Goal: Communication & Community: Share content

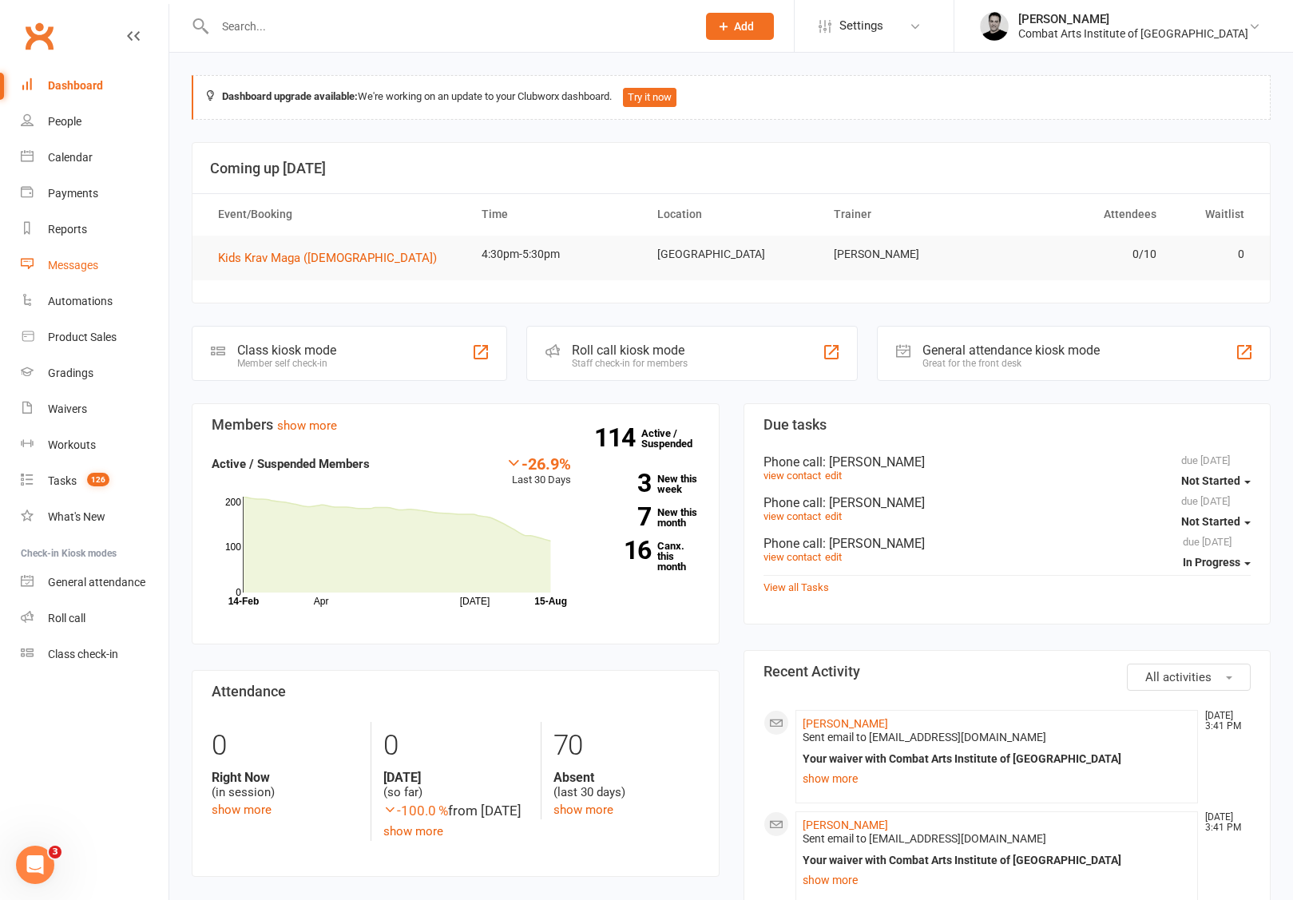
click at [82, 270] on div "Messages" at bounding box center [73, 265] width 50 height 13
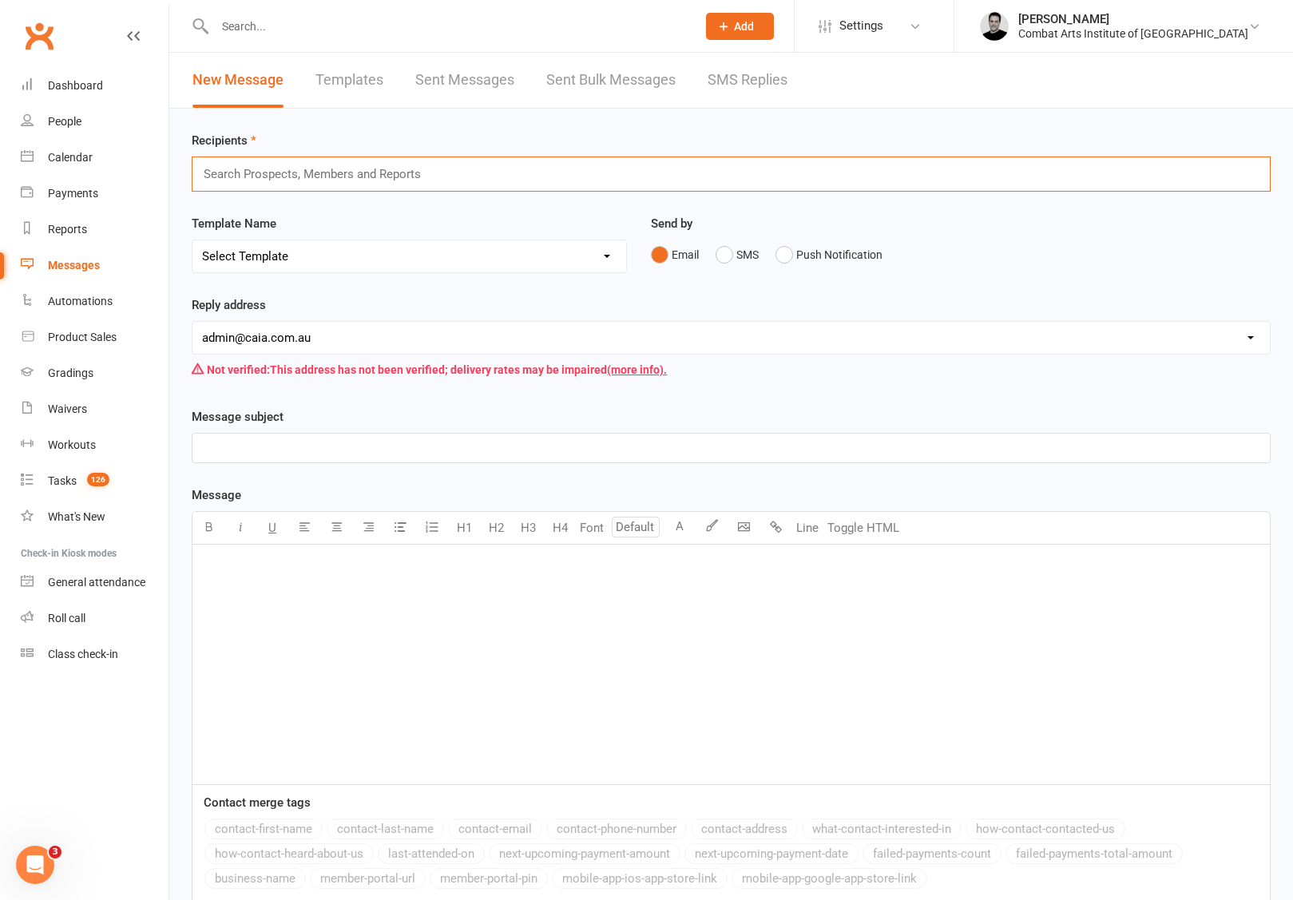
click at [322, 175] on input "text" at bounding box center [319, 174] width 234 height 21
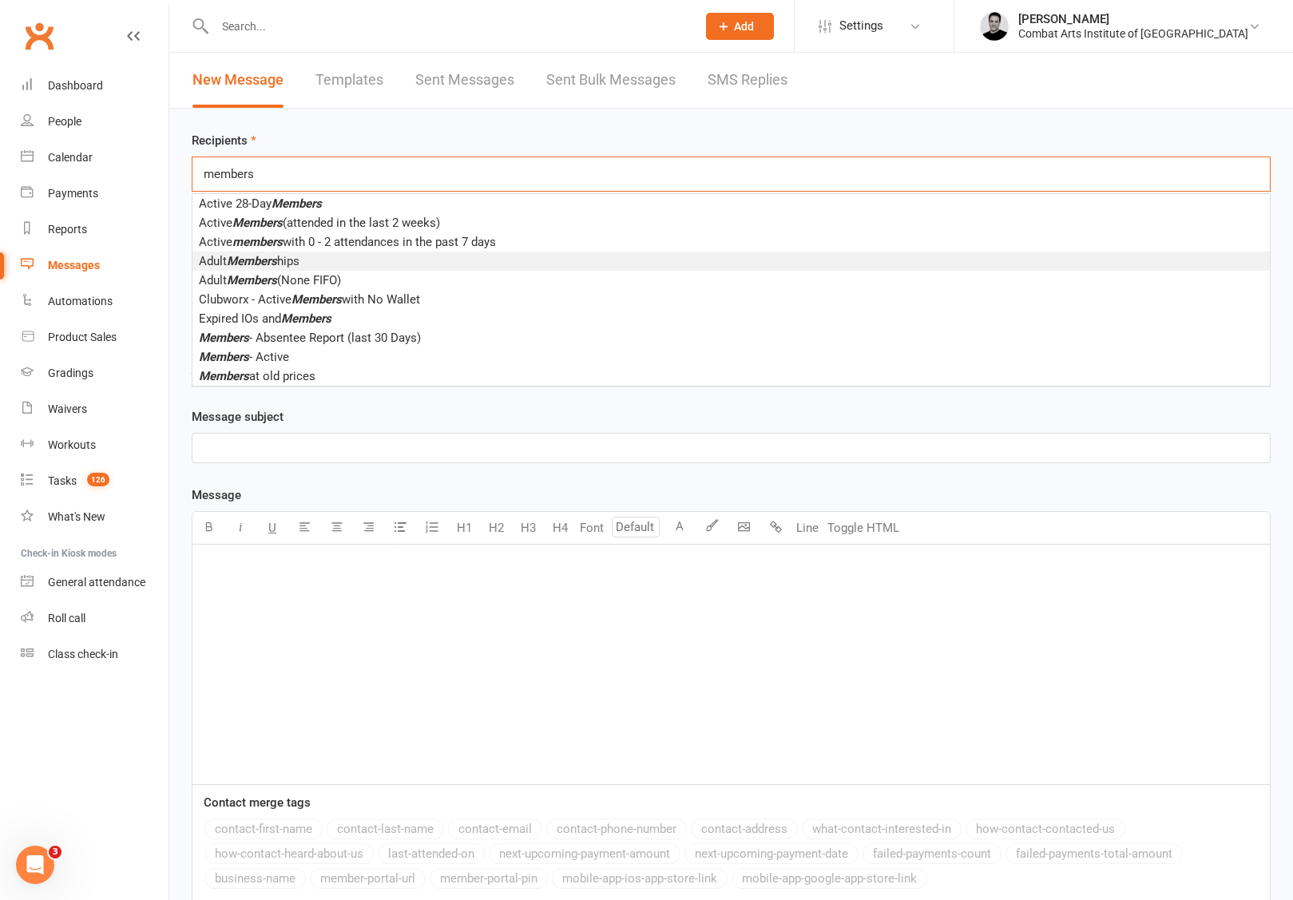
type input "members"
click at [286, 257] on span "Adult Members hips" at bounding box center [249, 261] width 101 height 14
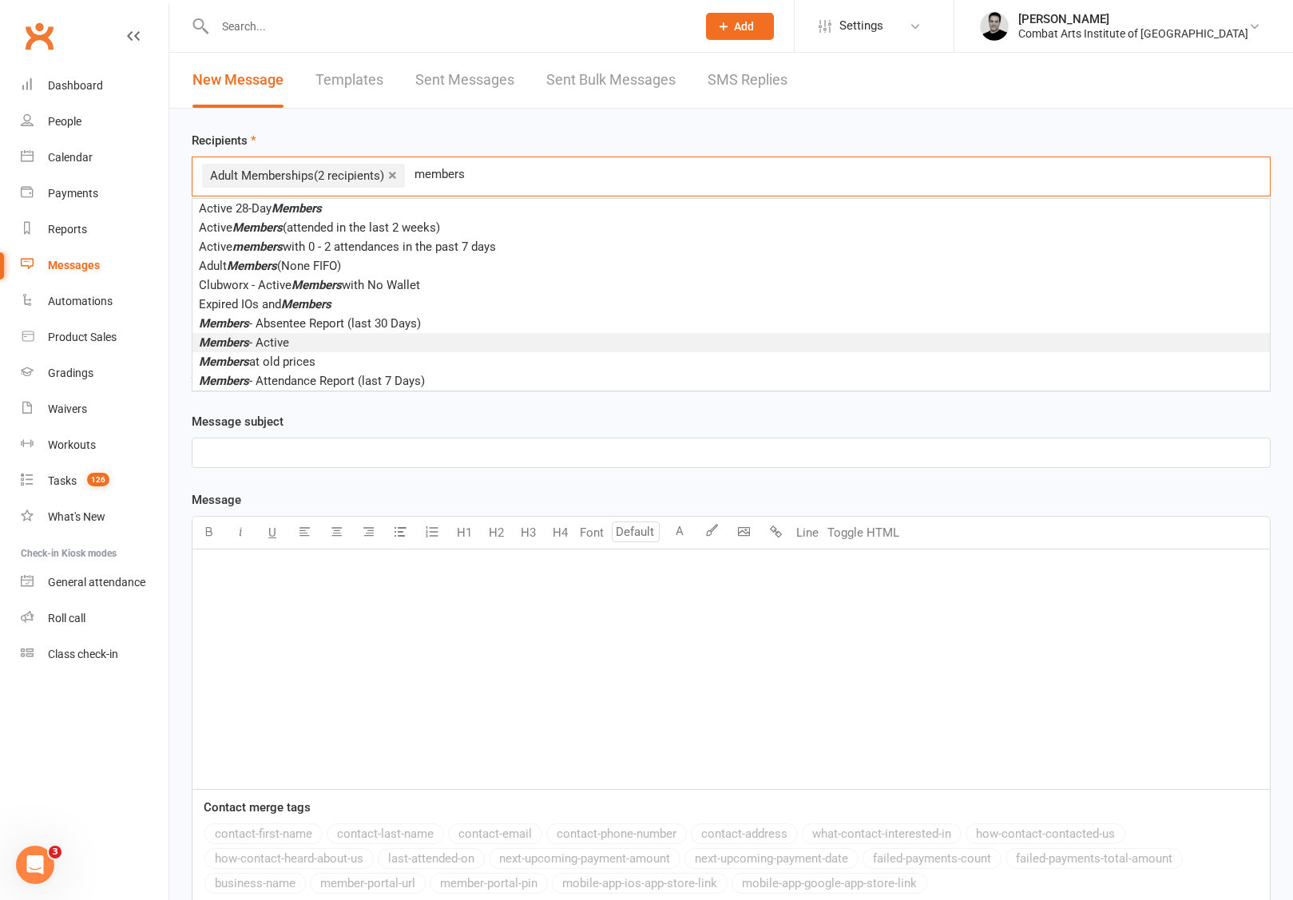
type input "members"
click at [296, 337] on li "Members - Active" at bounding box center [730, 342] width 1077 height 19
type input "members"
click at [295, 341] on span "Members at old prices" at bounding box center [257, 342] width 117 height 14
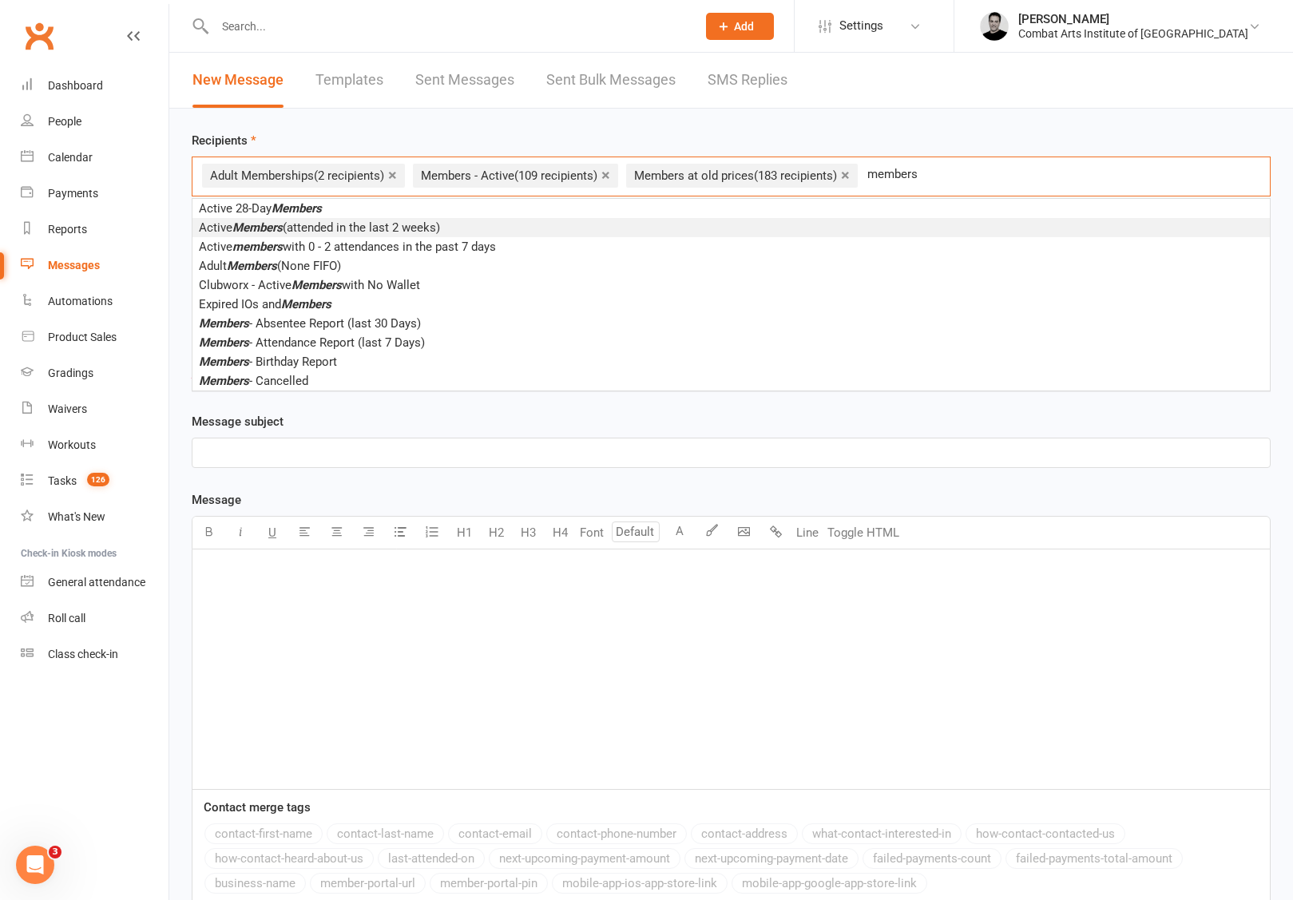
type input "members"
click at [386, 223] on span "Active Members (attended in the last 2 weeks)" at bounding box center [319, 227] width 241 height 14
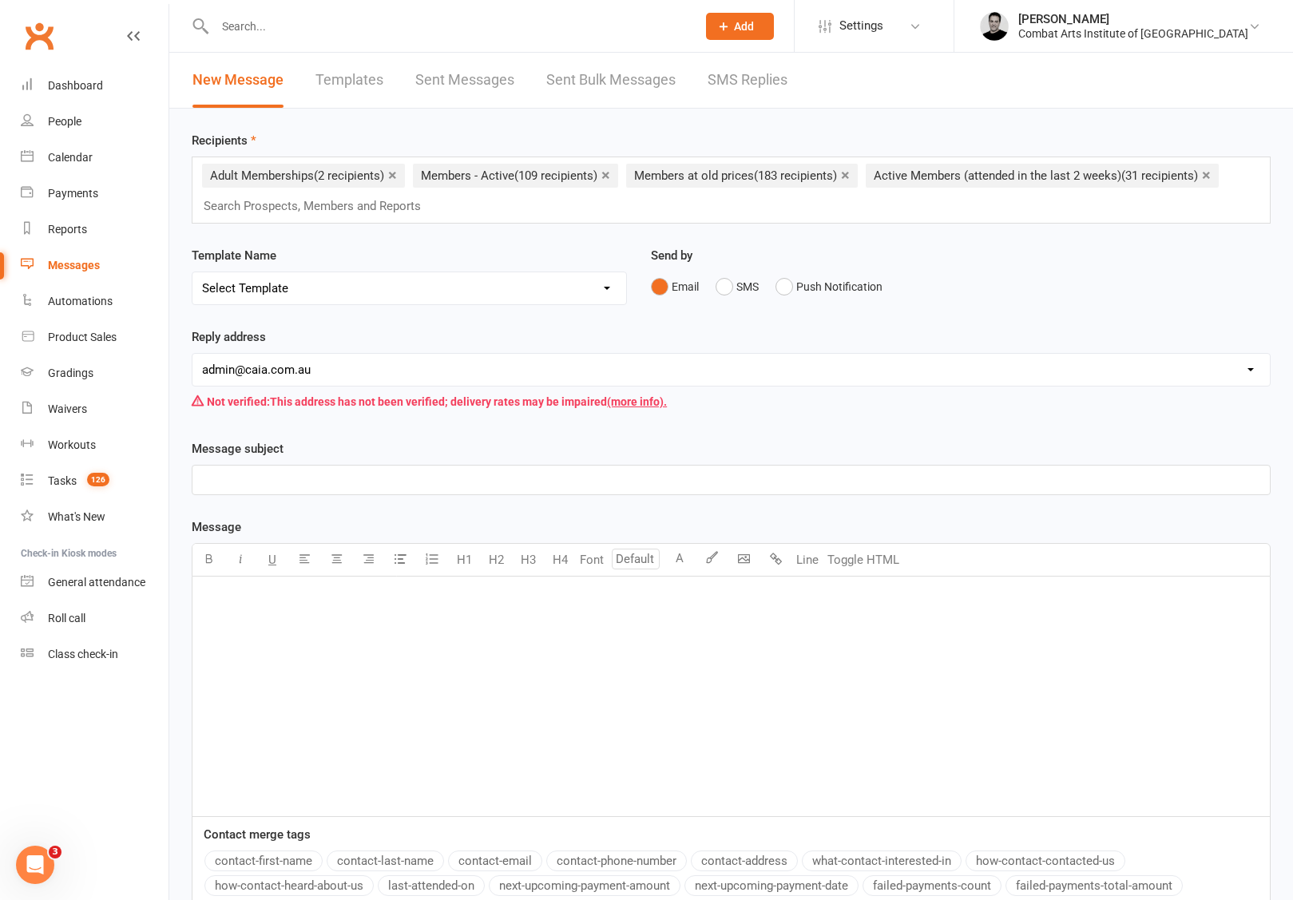
click at [340, 479] on p "﻿" at bounding box center [731, 479] width 1058 height 19
click at [296, 597] on p "﻿" at bounding box center [731, 597] width 1058 height 19
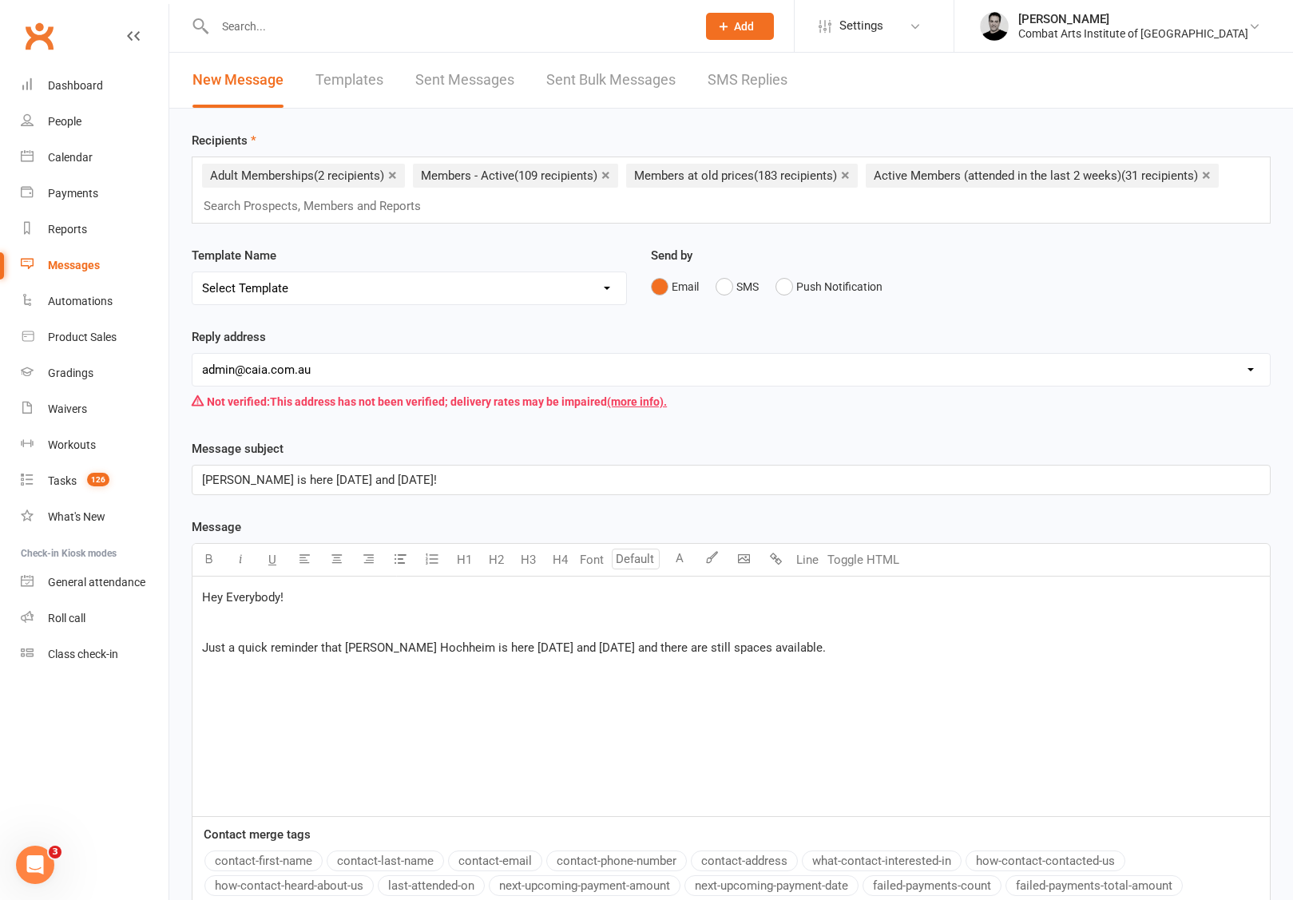
click at [430, 649] on span "Just a quick reminder that [PERSON_NAME] Hochheim is here [DATE] and [DATE] and…" at bounding box center [514, 647] width 624 height 14
click at [897, 648] on p "Just a quick reminder that [PERSON_NAME] (My sensei's 'Guru') is here [DATE] an…" at bounding box center [731, 647] width 1058 height 19
click at [1189, 642] on p "Just a quick reminder that [PERSON_NAME] (My sensei's 'Guru') is here [DATE] an…" at bounding box center [731, 647] width 1058 height 19
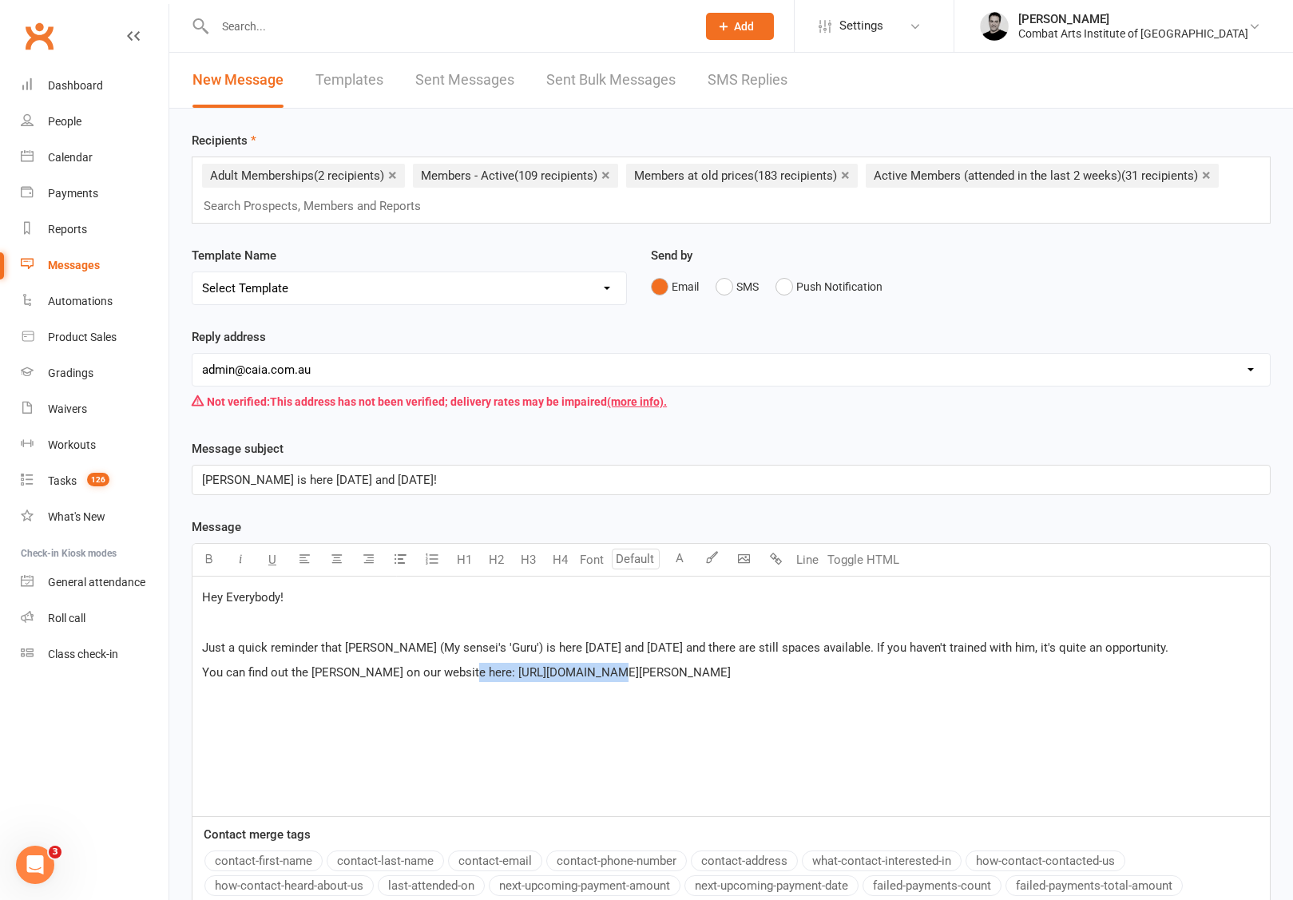
drag, startPoint x: 453, startPoint y: 673, endPoint x: 611, endPoint y: 673, distance: 157.3
click at [611, 673] on p "You can find out the [PERSON_NAME] on our website here: [URL][DOMAIN_NAME][PERS…" at bounding box center [731, 672] width 1058 height 19
copy span "[URL][DOMAIN_NAME][PERSON_NAME]"
click at [438, 672] on span "You can find out the [PERSON_NAME] on our website here: [URL][DOMAIN_NAME][PERS…" at bounding box center [466, 672] width 529 height 14
click at [437, 673] on span "You can find out the [PERSON_NAME] on our website here: [URL][DOMAIN_NAME][PERS…" at bounding box center [466, 672] width 529 height 14
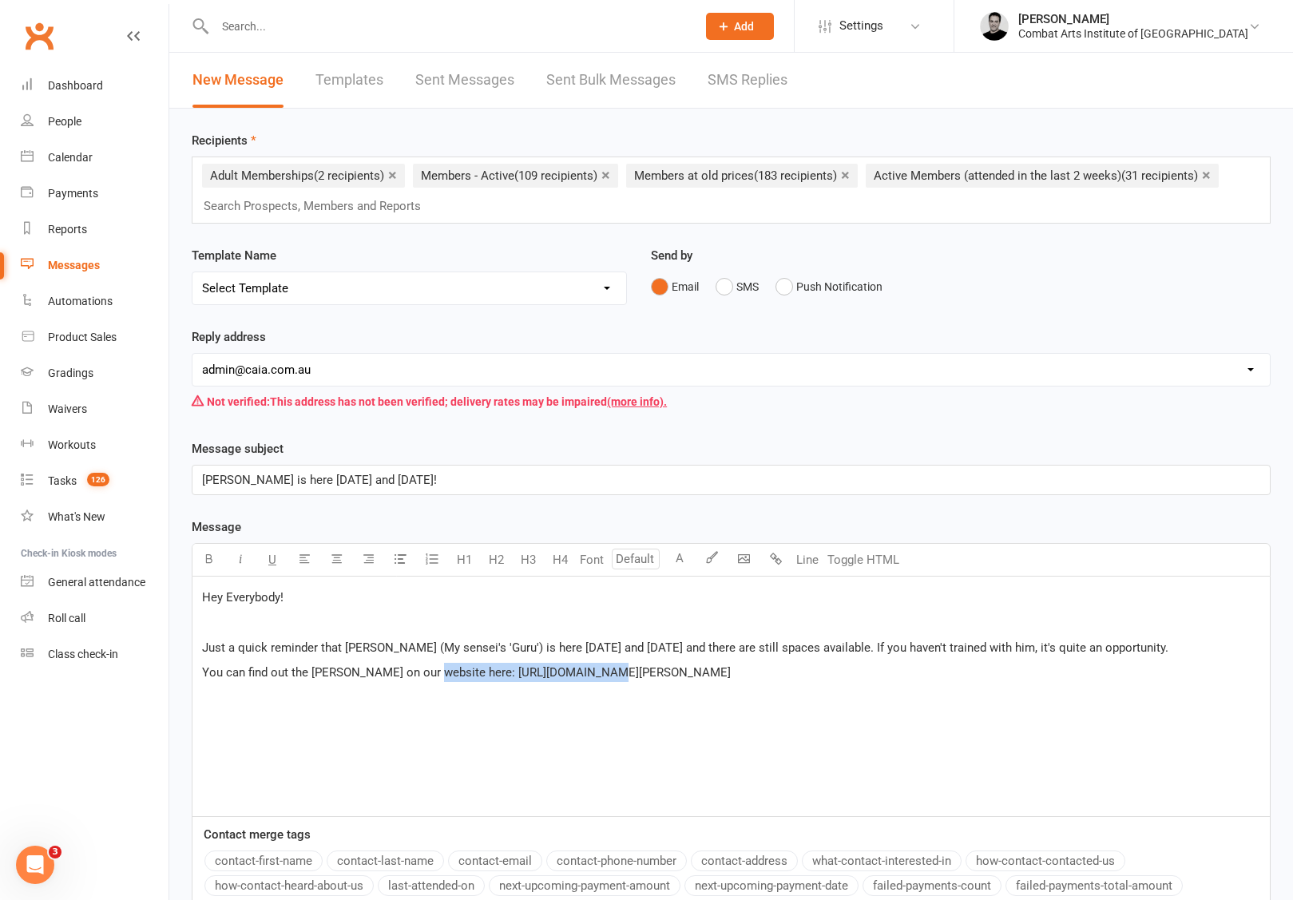
drag, startPoint x: 594, startPoint y: 671, endPoint x: 428, endPoint y: 668, distance: 166.1
click at [426, 668] on p "You can find out the [PERSON_NAME] on our website here: [URL][DOMAIN_NAME][PERS…" at bounding box center [731, 672] width 1058 height 19
click at [445, 706] on div "Hey Everybody! ﻿ Just a quick reminder that [PERSON_NAME] (My sensei's 'Guru') …" at bounding box center [730, 696] width 1077 height 240
click at [883, 647] on span "Just a quick reminder that [PERSON_NAME] (My sensei's 'Guru') is here [DATE] an…" at bounding box center [685, 647] width 966 height 14
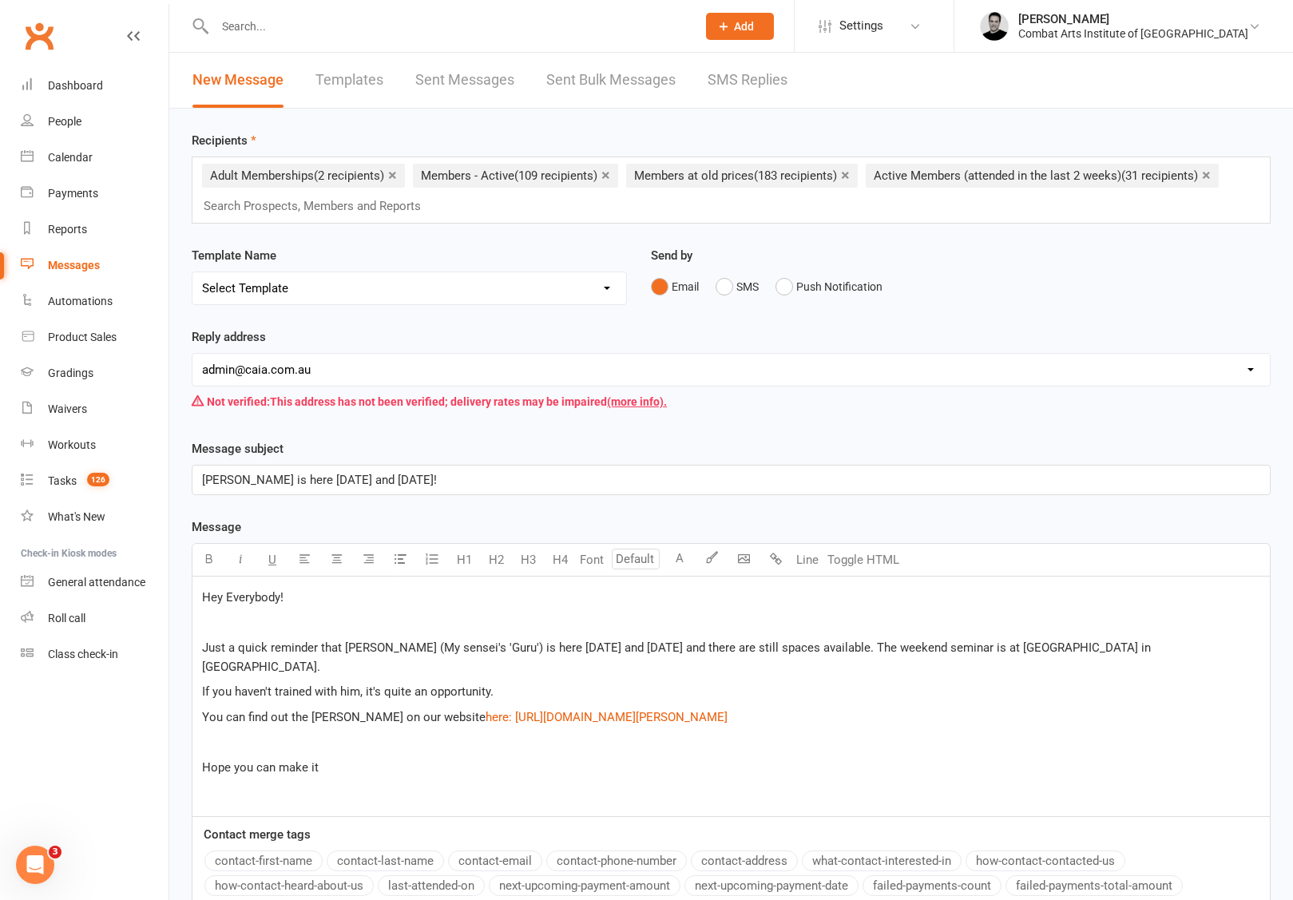
click at [487, 684] on span "If you haven't trained with him, it's quite an opportunity." at bounding box center [347, 691] width 291 height 14
click at [842, 684] on span "If you haven't trained with him, it's quite an opportunity - he's still kicking…" at bounding box center [656, 691] width 908 height 14
click at [530, 649] on span "Just a quick reminder that [PERSON_NAME] (My sensei's 'Guru') is here [DATE] an…" at bounding box center [678, 657] width 952 height 34
click at [963, 647] on span "Just a quick reminder that [PERSON_NAME] (My sensei's 'Guru' and the man who co…" at bounding box center [730, 657] width 1057 height 34
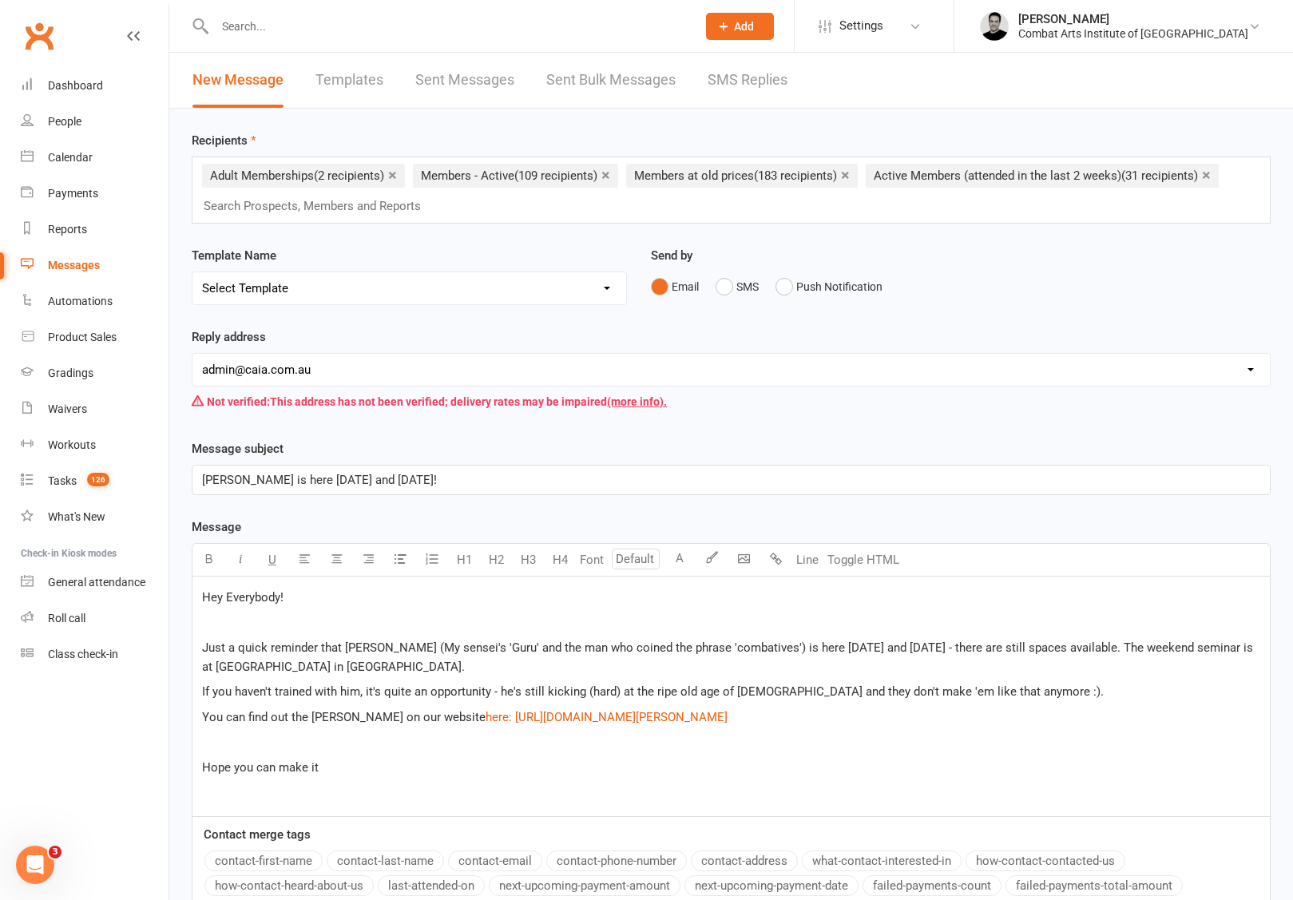
click at [1128, 645] on span "Just a quick reminder that [PERSON_NAME] (My sensei's 'Guru' and the man who co…" at bounding box center [729, 657] width 1054 height 34
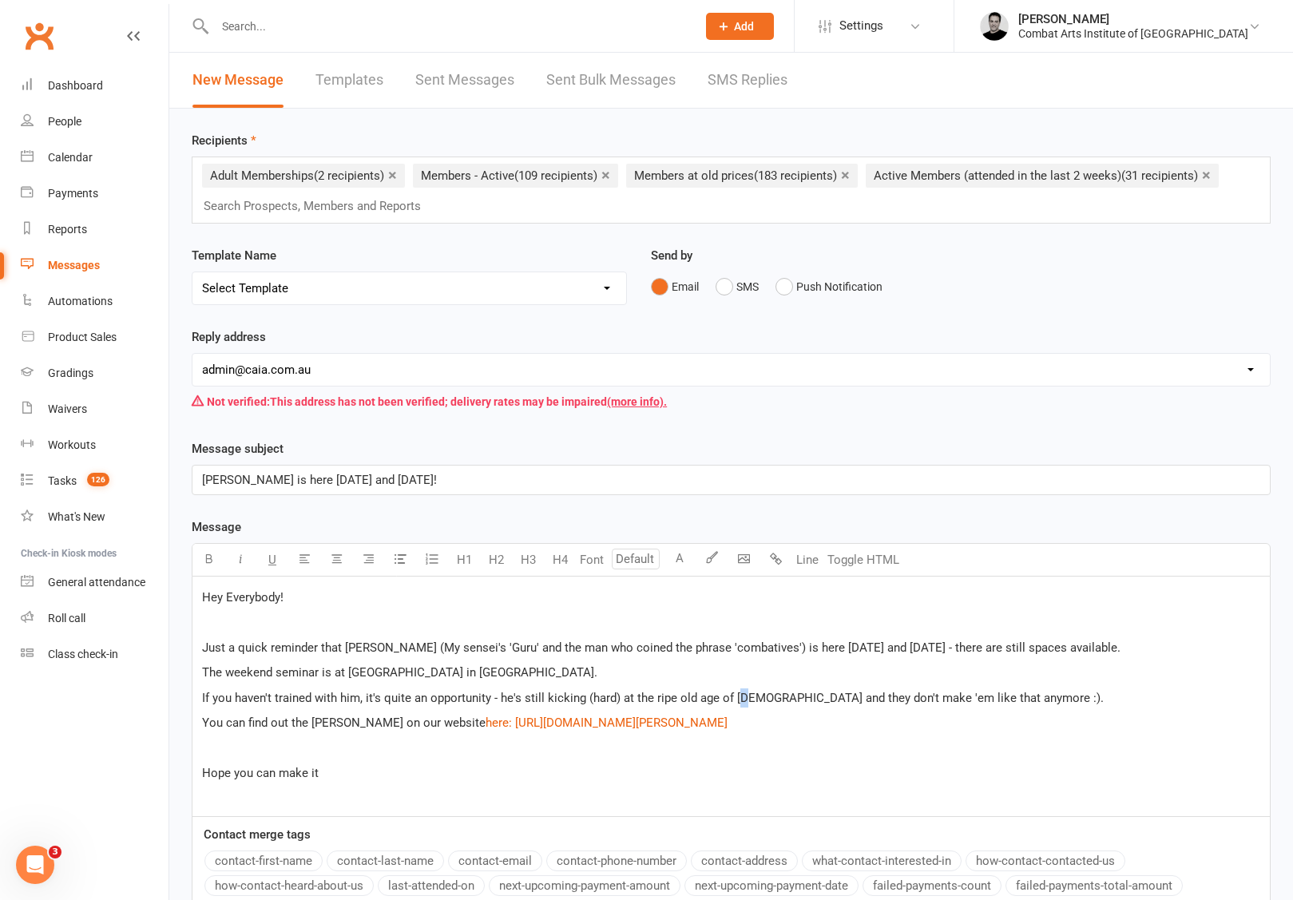
click at [745, 697] on span "If you haven't trained with him, it's quite an opportunity - he's still kicking…" at bounding box center [652, 698] width 901 height 14
click at [354, 766] on p "Hope you can make it" at bounding box center [731, 772] width 1058 height 19
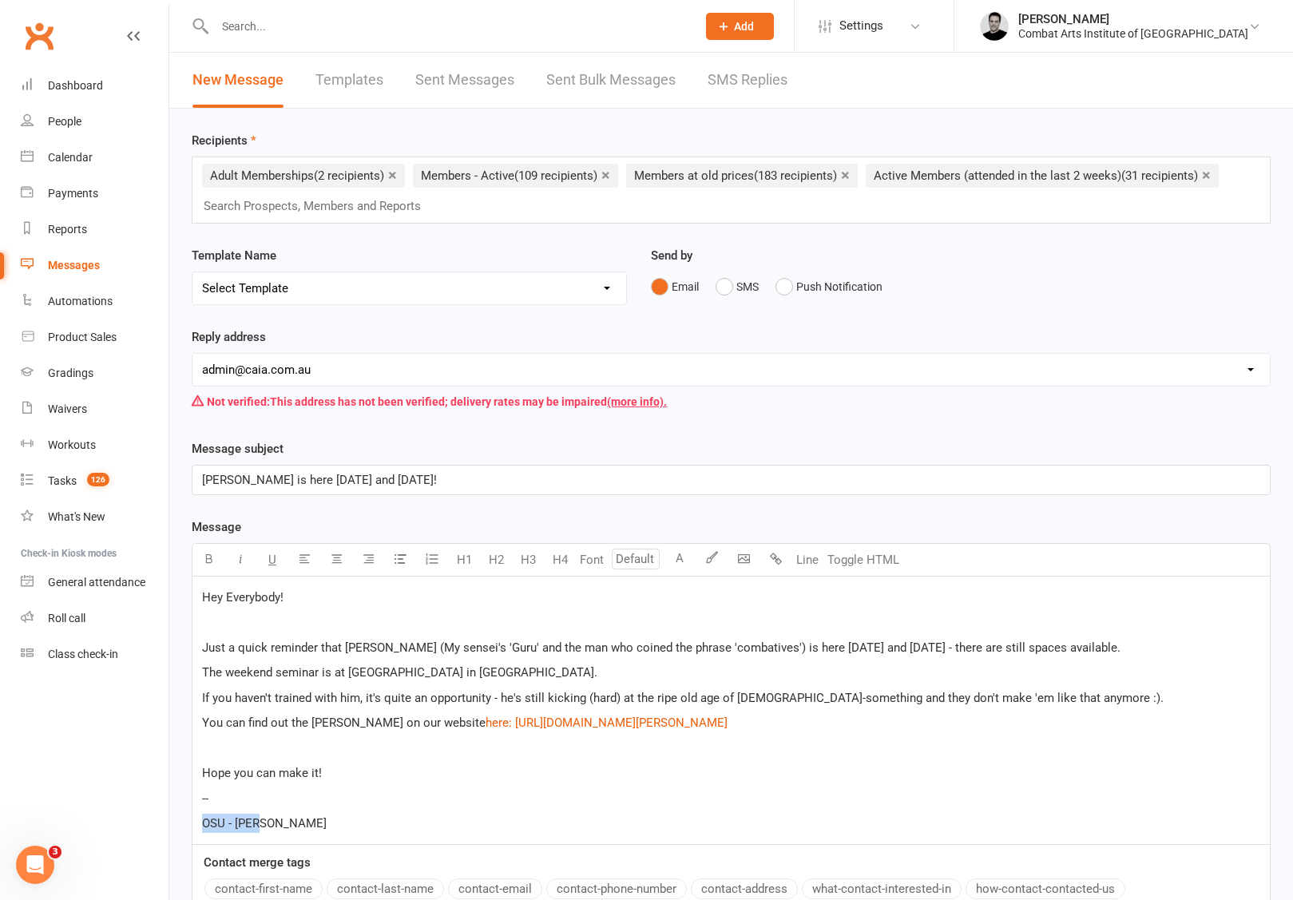
click at [181, 822] on div "Message subject [PERSON_NAME] is here [DATE] and [DATE]! Message Highlight colo…" at bounding box center [731, 713] width 1103 height 548
click at [244, 560] on icon "button" at bounding box center [241, 558] width 12 height 12
click at [512, 783] on div "Hey Everybody! ﻿ Just a quick reminder that [PERSON_NAME] (My sensei's 'Guru' a…" at bounding box center [730, 709] width 1077 height 267
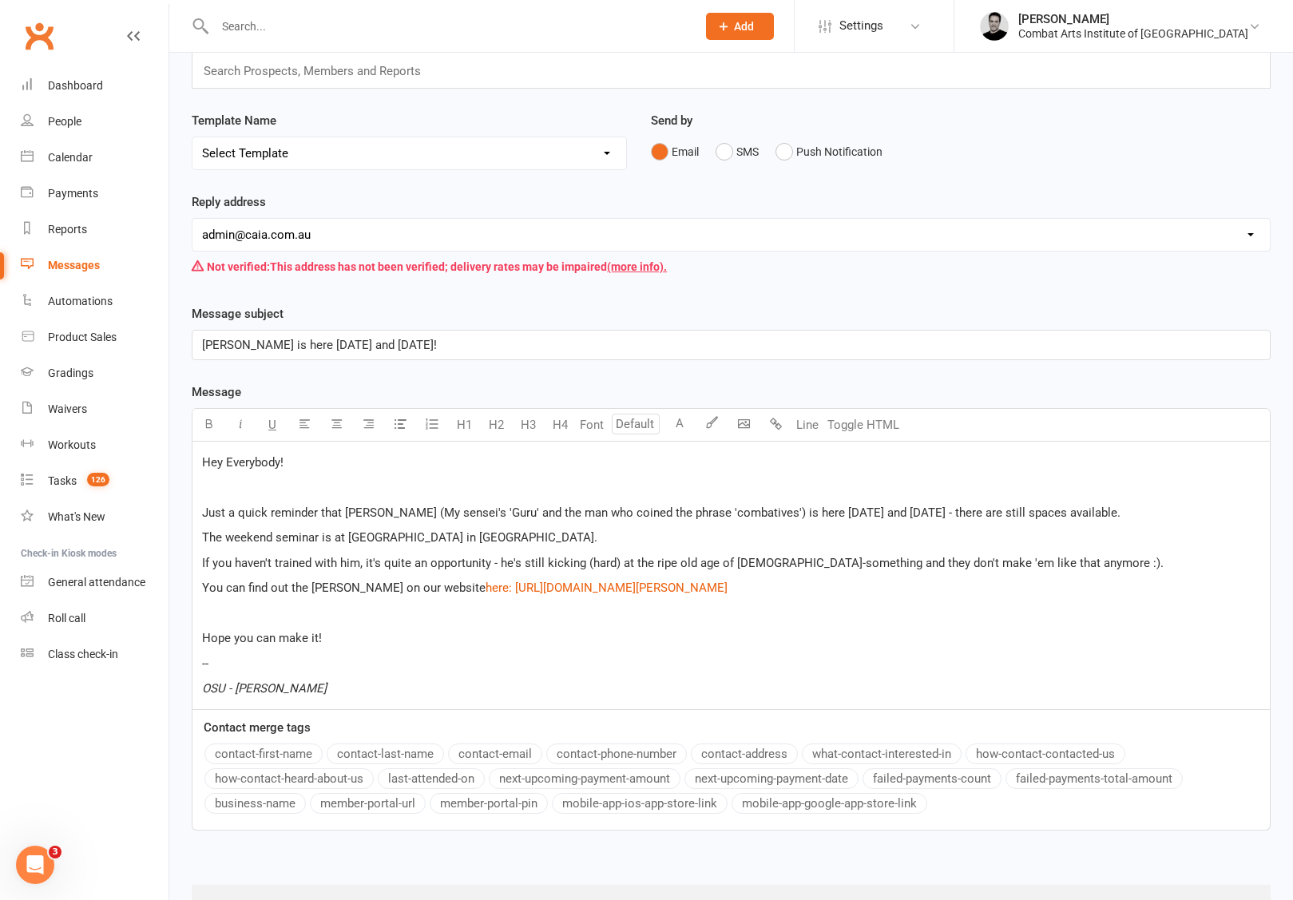
scroll to position [208, 0]
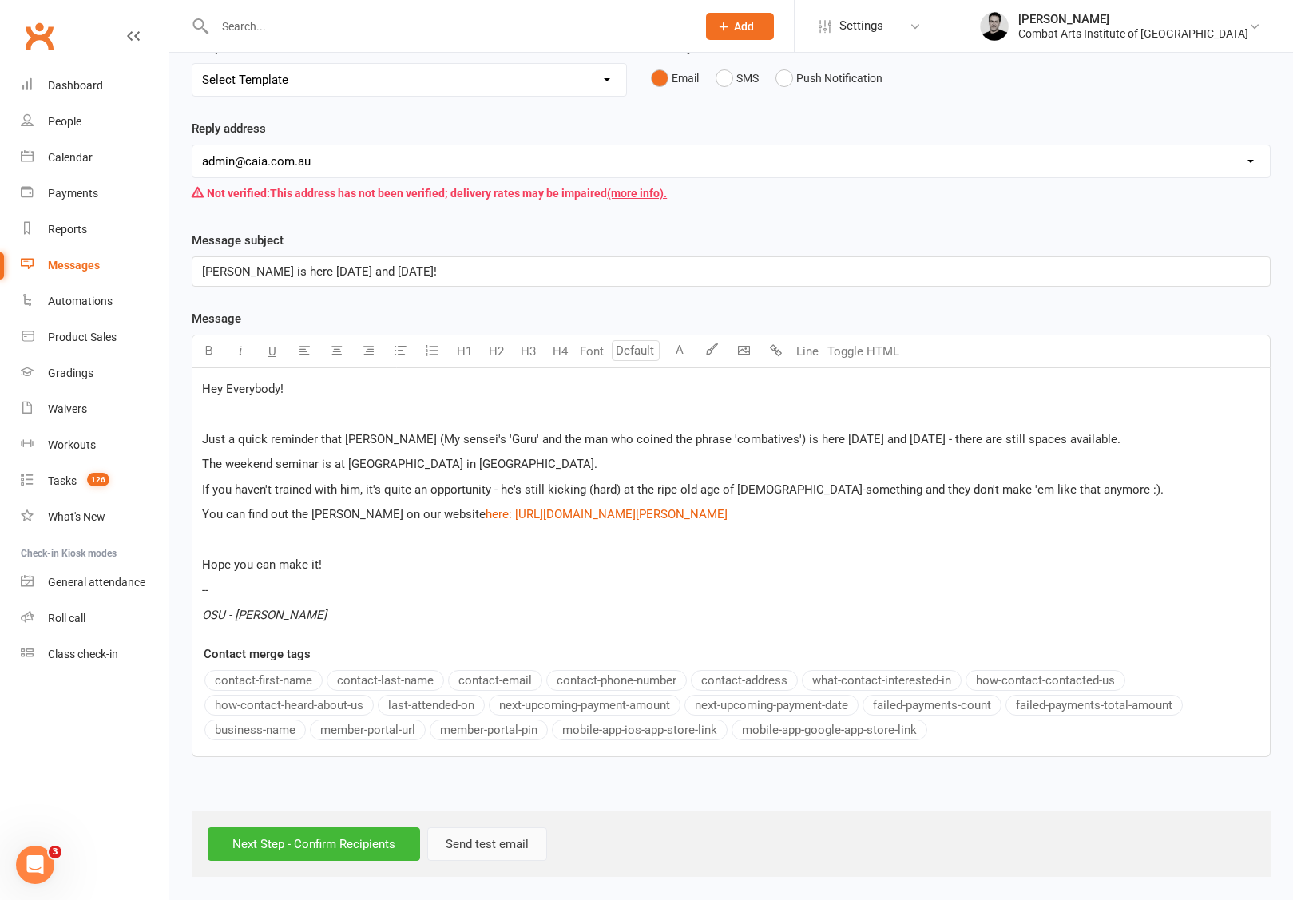
click at [493, 843] on button "Send test email" at bounding box center [487, 844] width 120 height 34
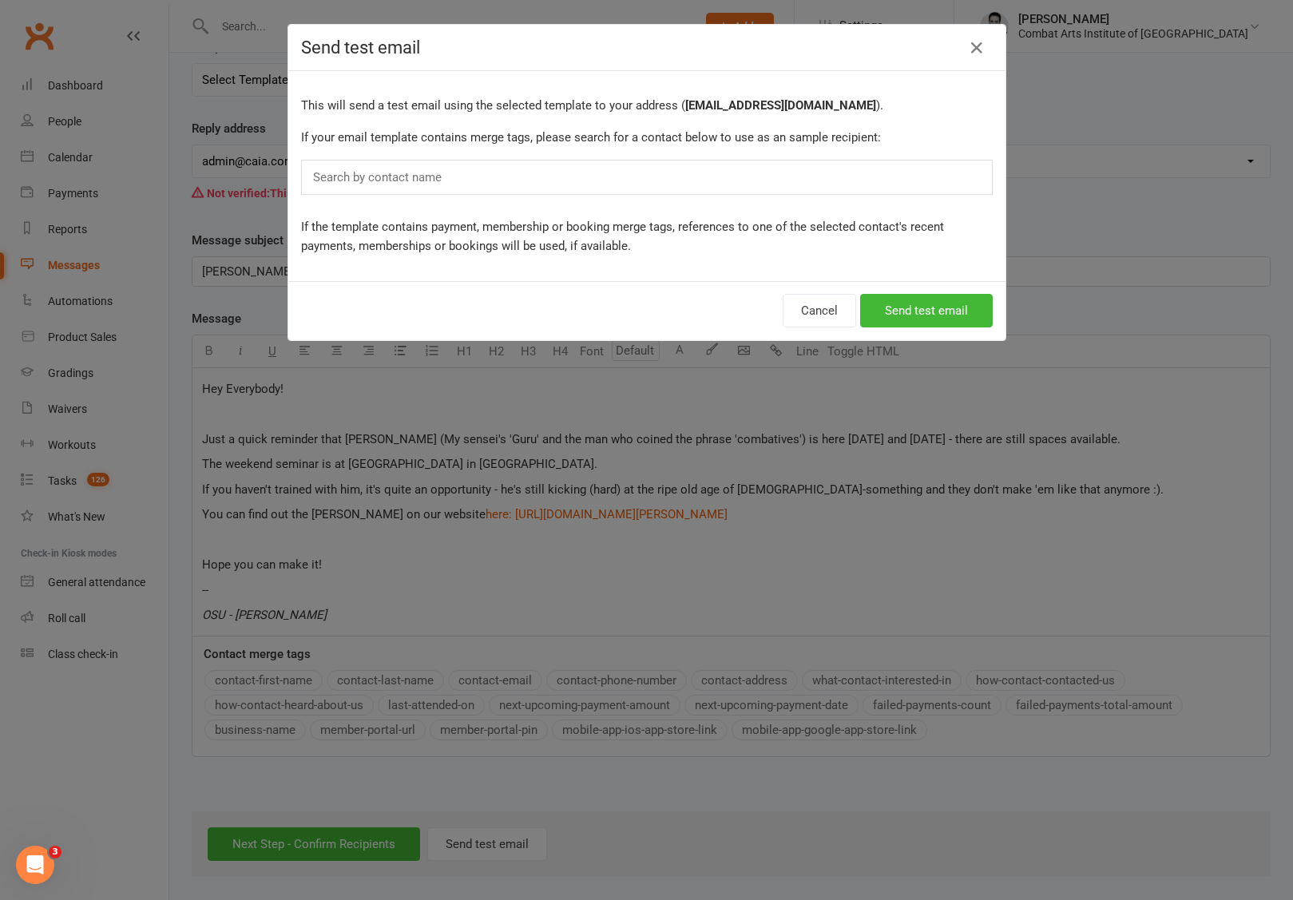
click at [659, 180] on div "Search by contact name" at bounding box center [646, 177] width 691 height 35
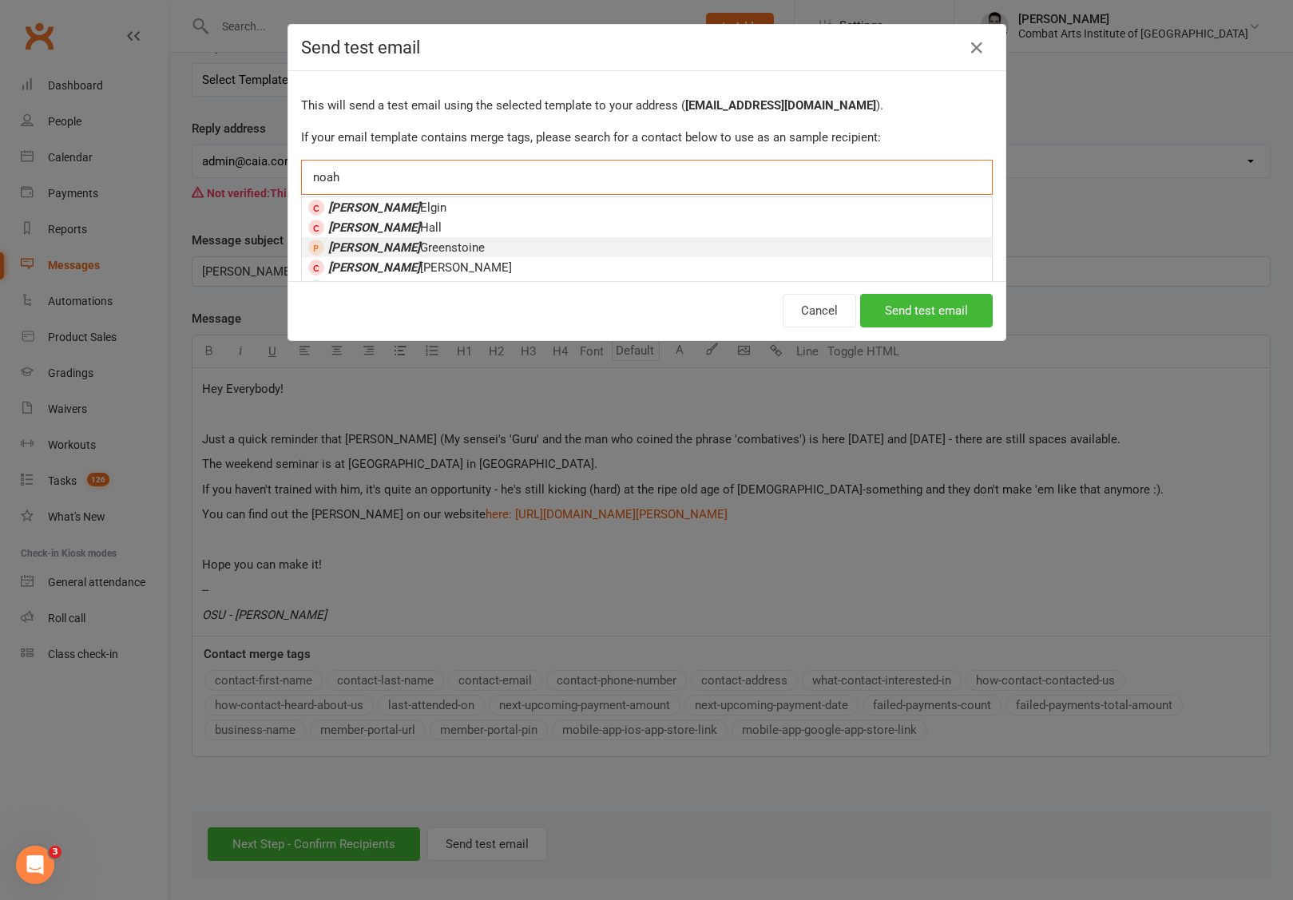
type input "noah"
click at [428, 253] on li "[PERSON_NAME]" at bounding box center [647, 247] width 690 height 20
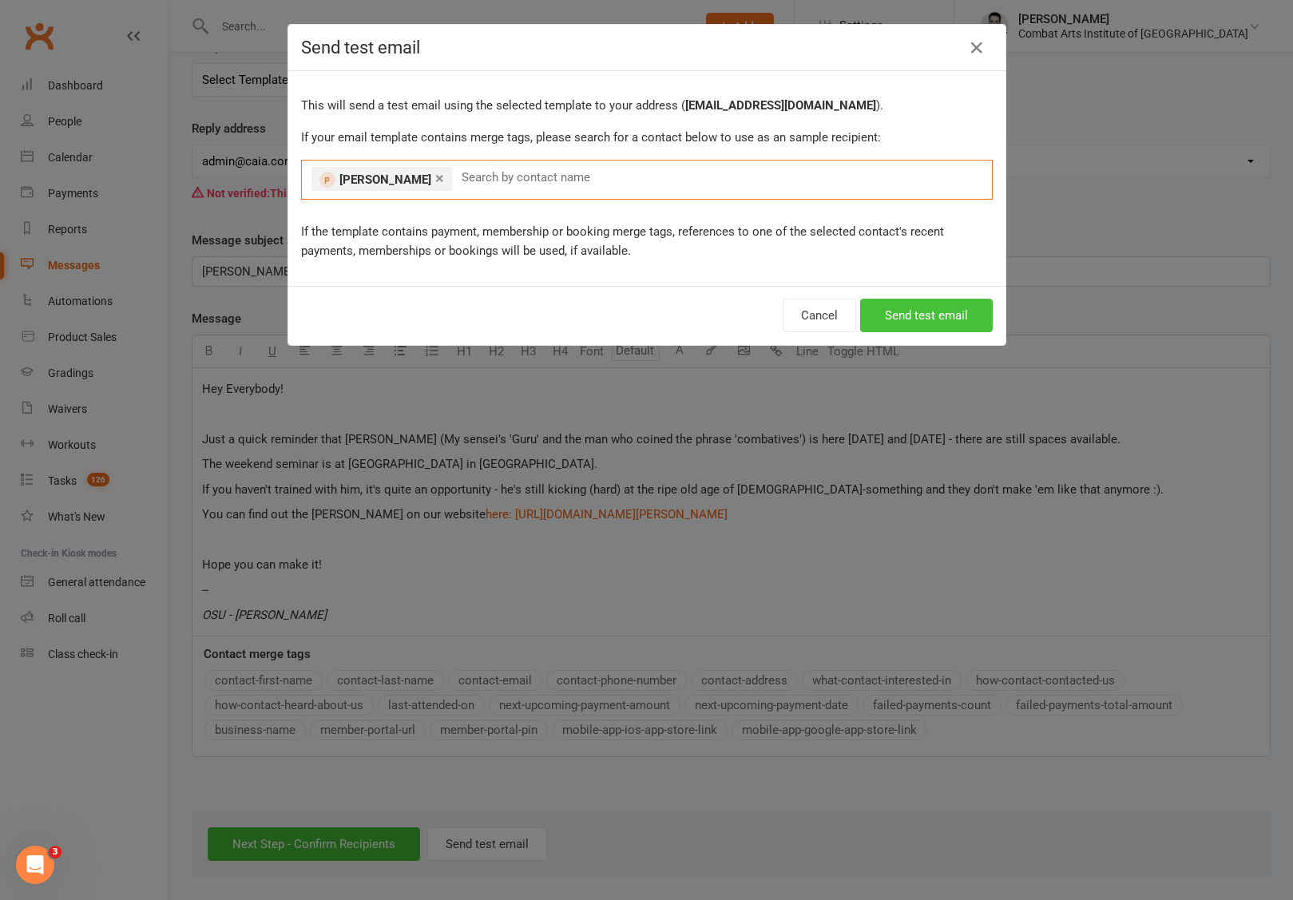
click at [921, 316] on button "Send test email" at bounding box center [926, 316] width 133 height 34
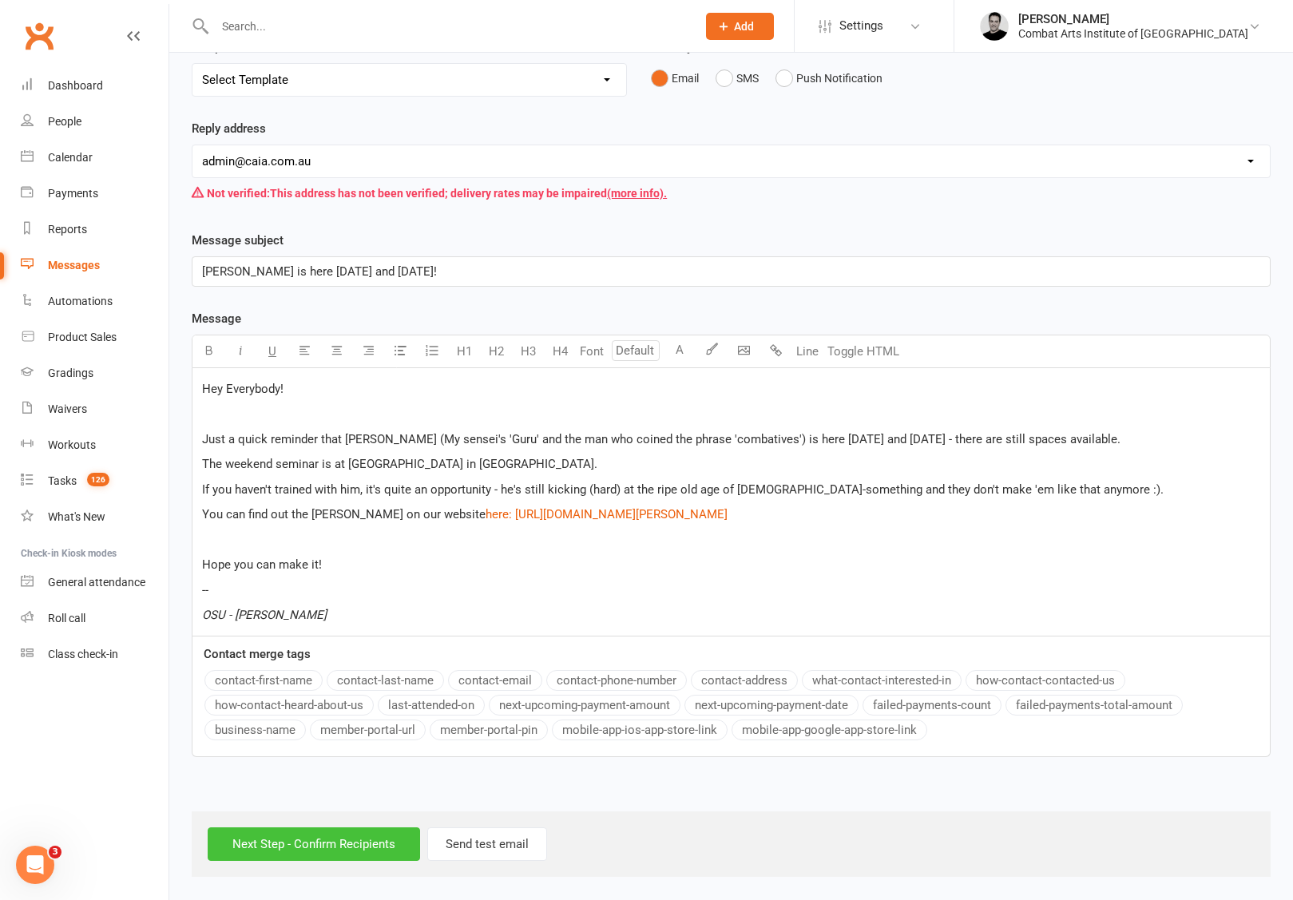
click at [374, 847] on input "Next Step - Confirm Recipients" at bounding box center [314, 844] width 212 height 34
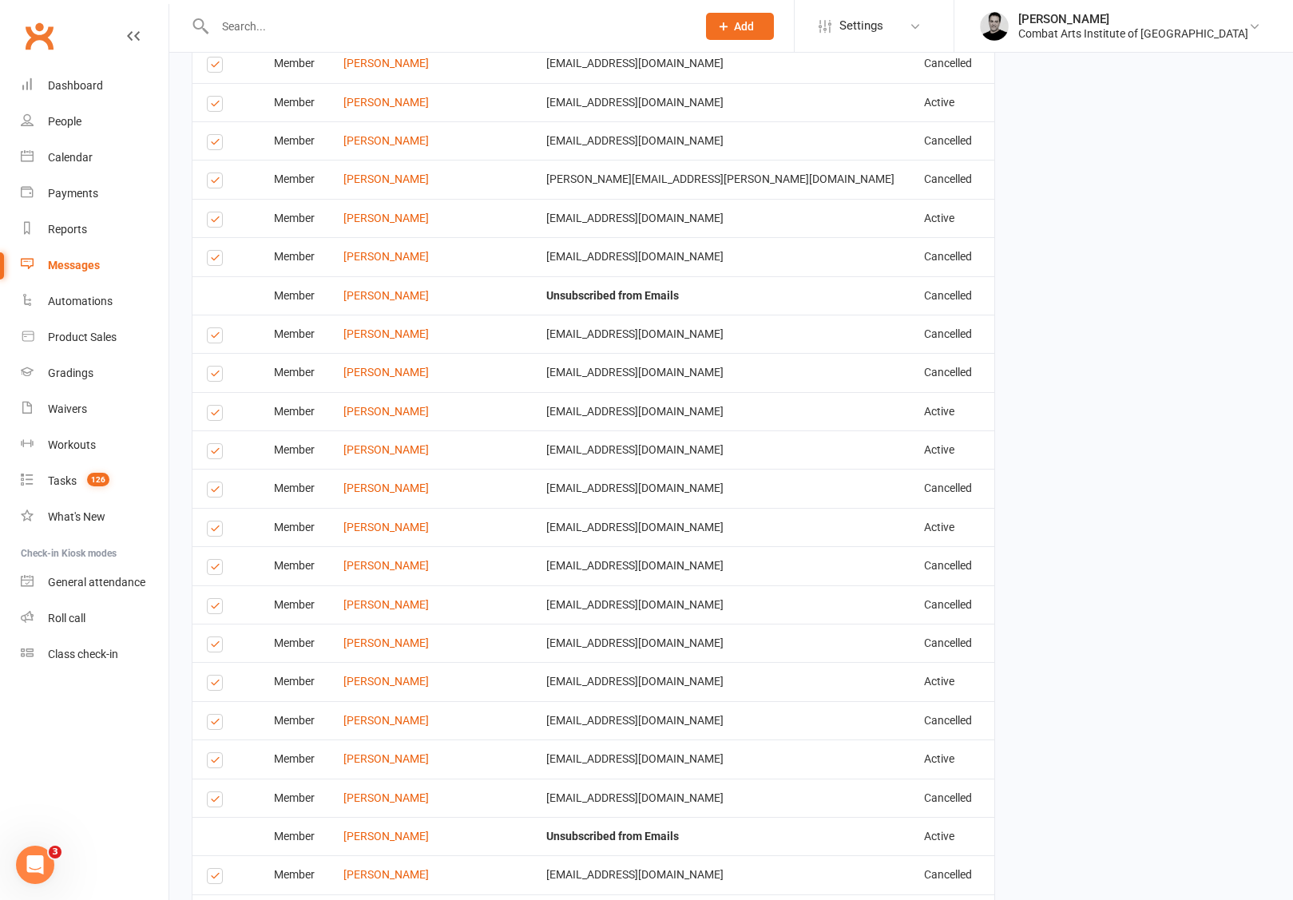
scroll to position [1202, 0]
click at [213, 452] on label at bounding box center [218, 452] width 22 height 0
click at [213, 442] on input "checkbox" at bounding box center [212, 442] width 10 height 0
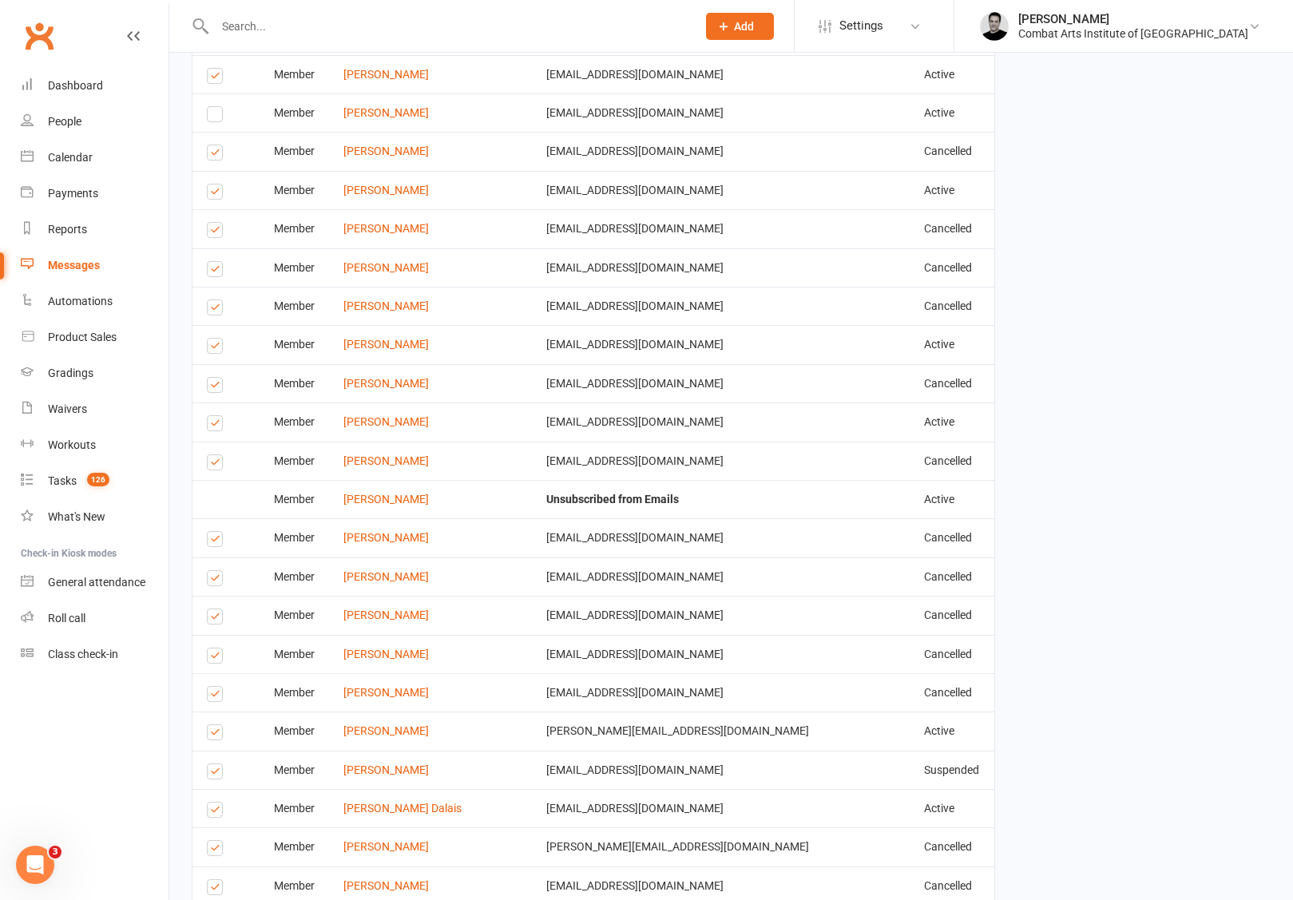
click at [216, 426] on label at bounding box center [218, 426] width 22 height 0
click at [216, 416] on input "checkbox" at bounding box center [212, 416] width 10 height 0
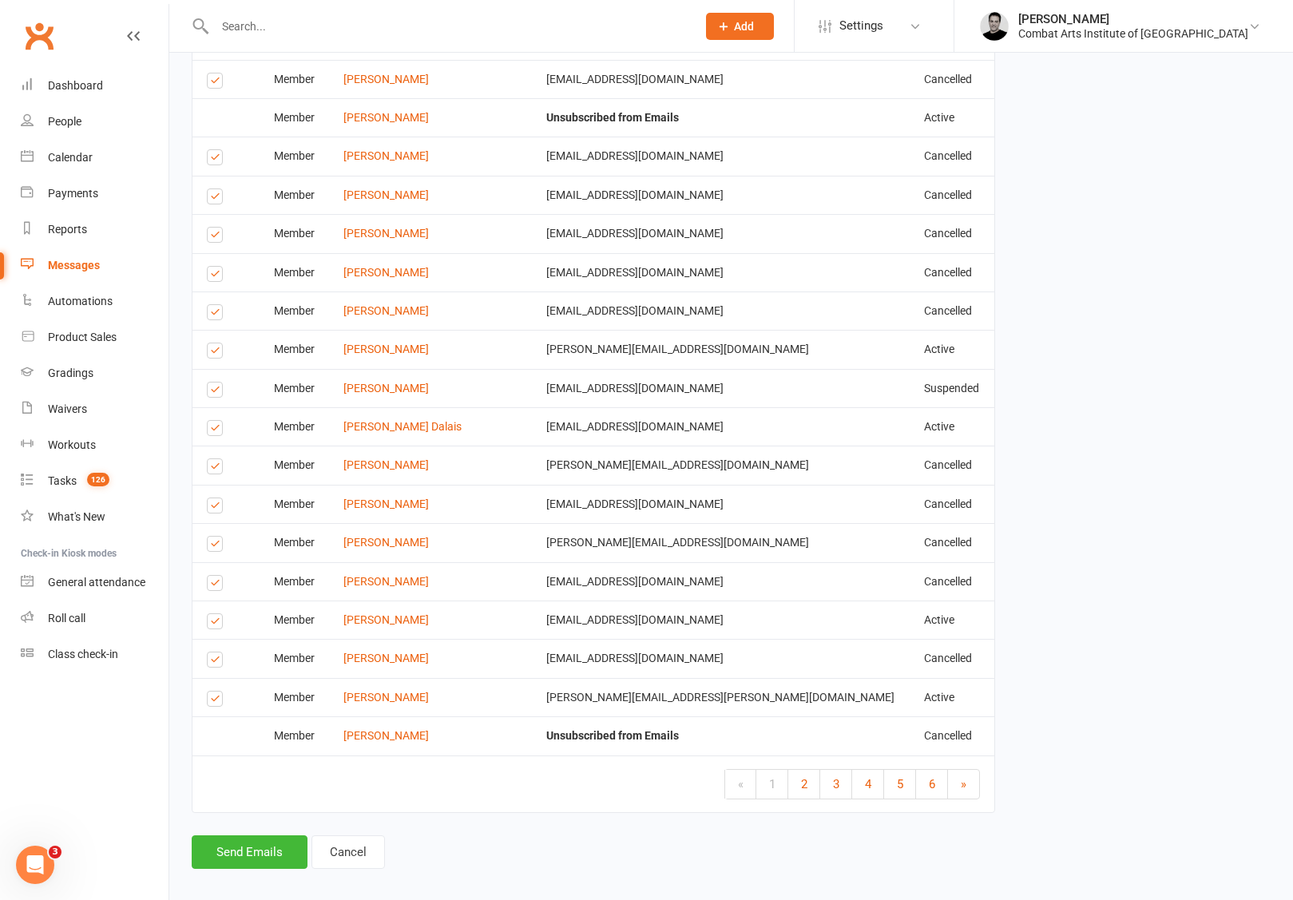
scroll to position [1933, 0]
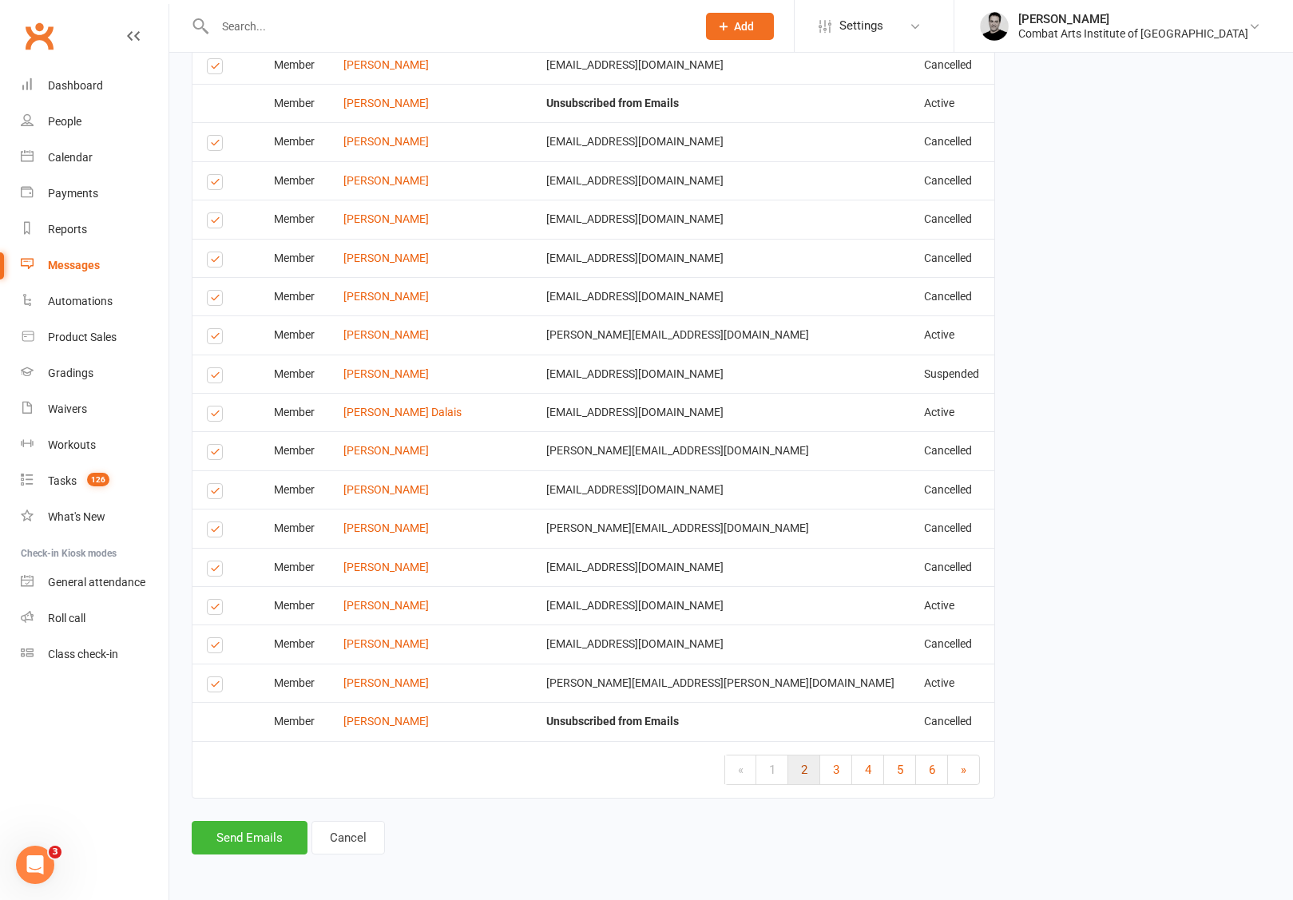
click at [806, 774] on link "2" at bounding box center [804, 769] width 32 height 29
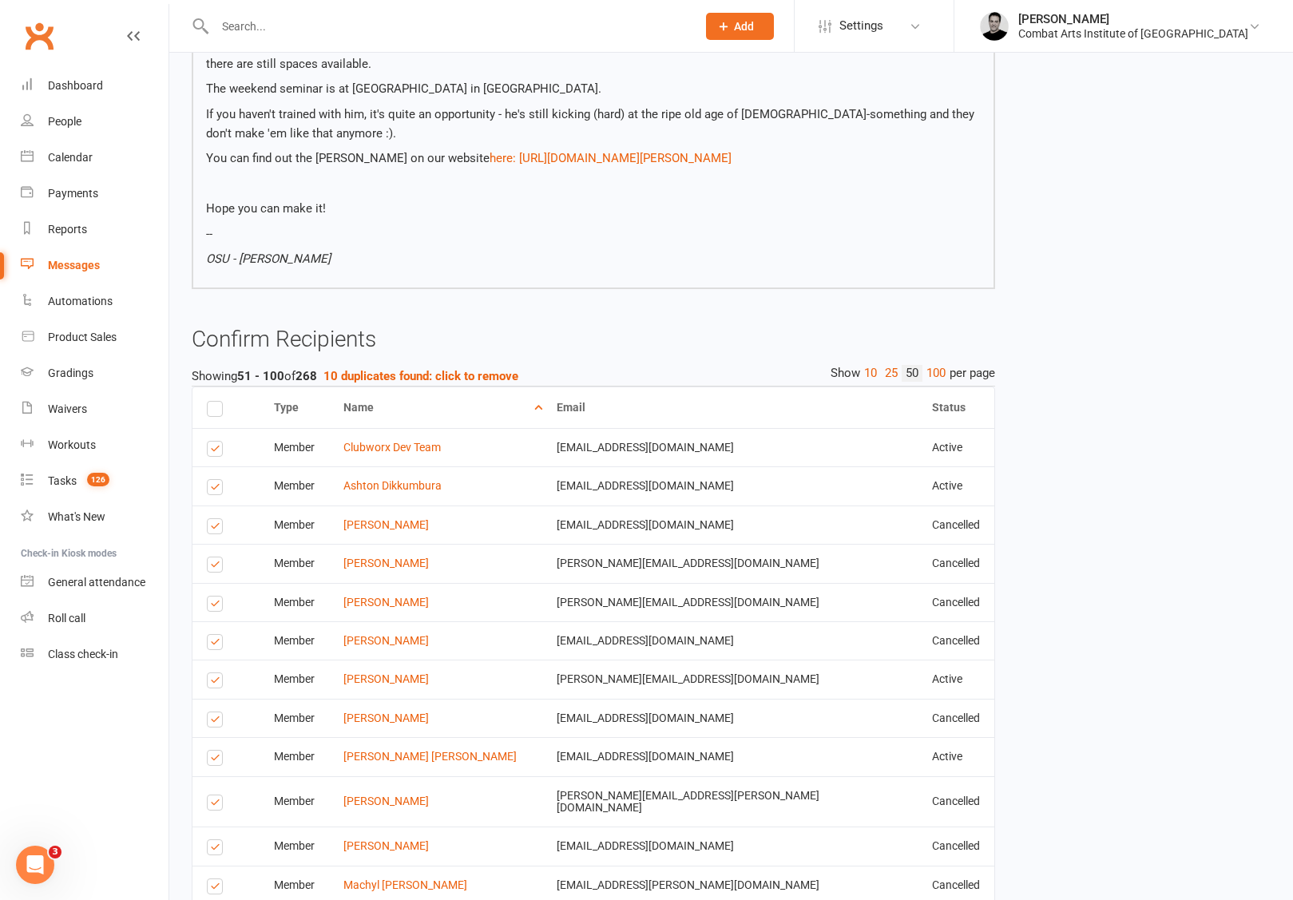
scroll to position [319, 0]
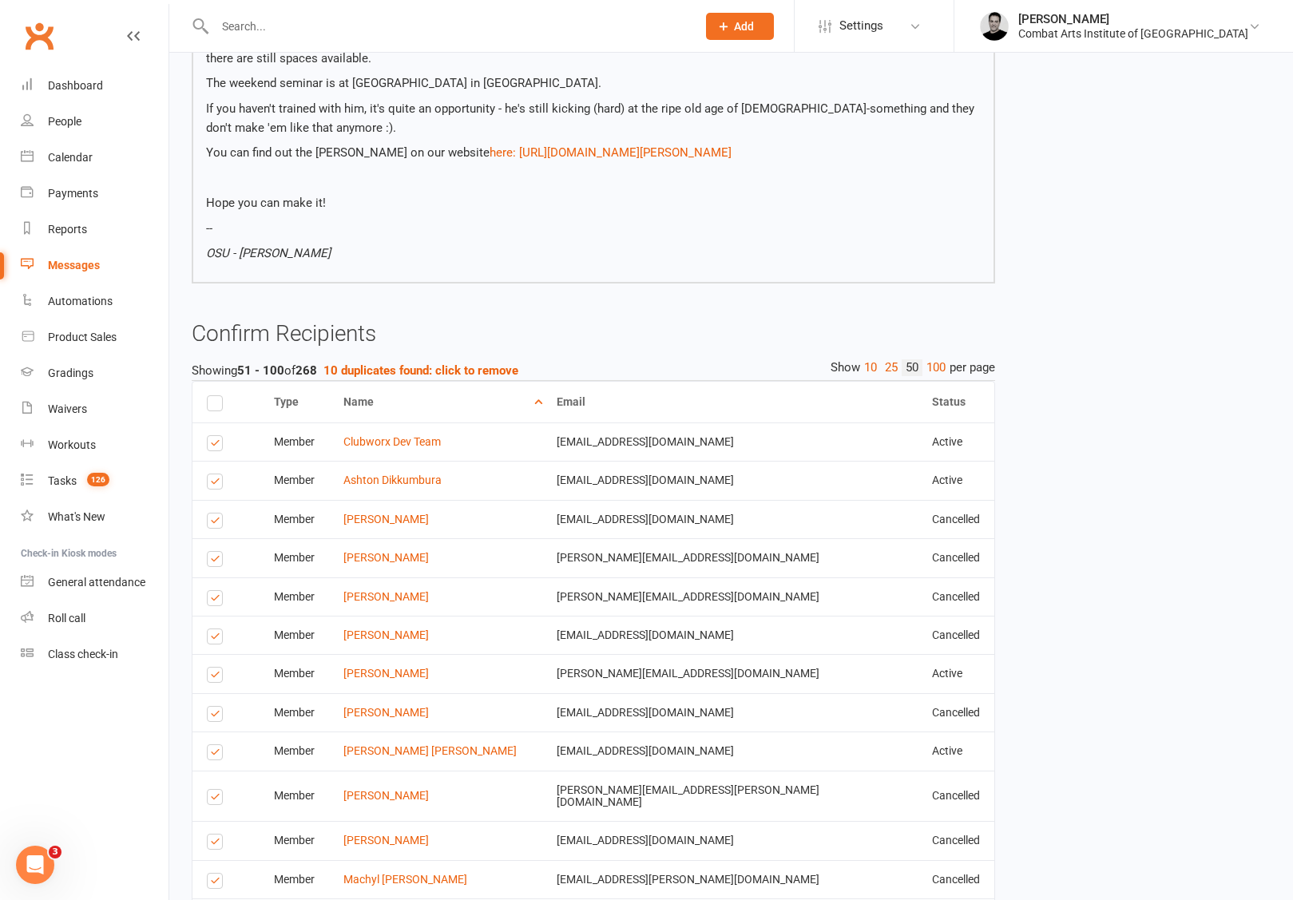
click at [216, 445] on label at bounding box center [218, 445] width 22 height 0
click at [216, 436] on input "checkbox" at bounding box center [212, 436] width 10 height 0
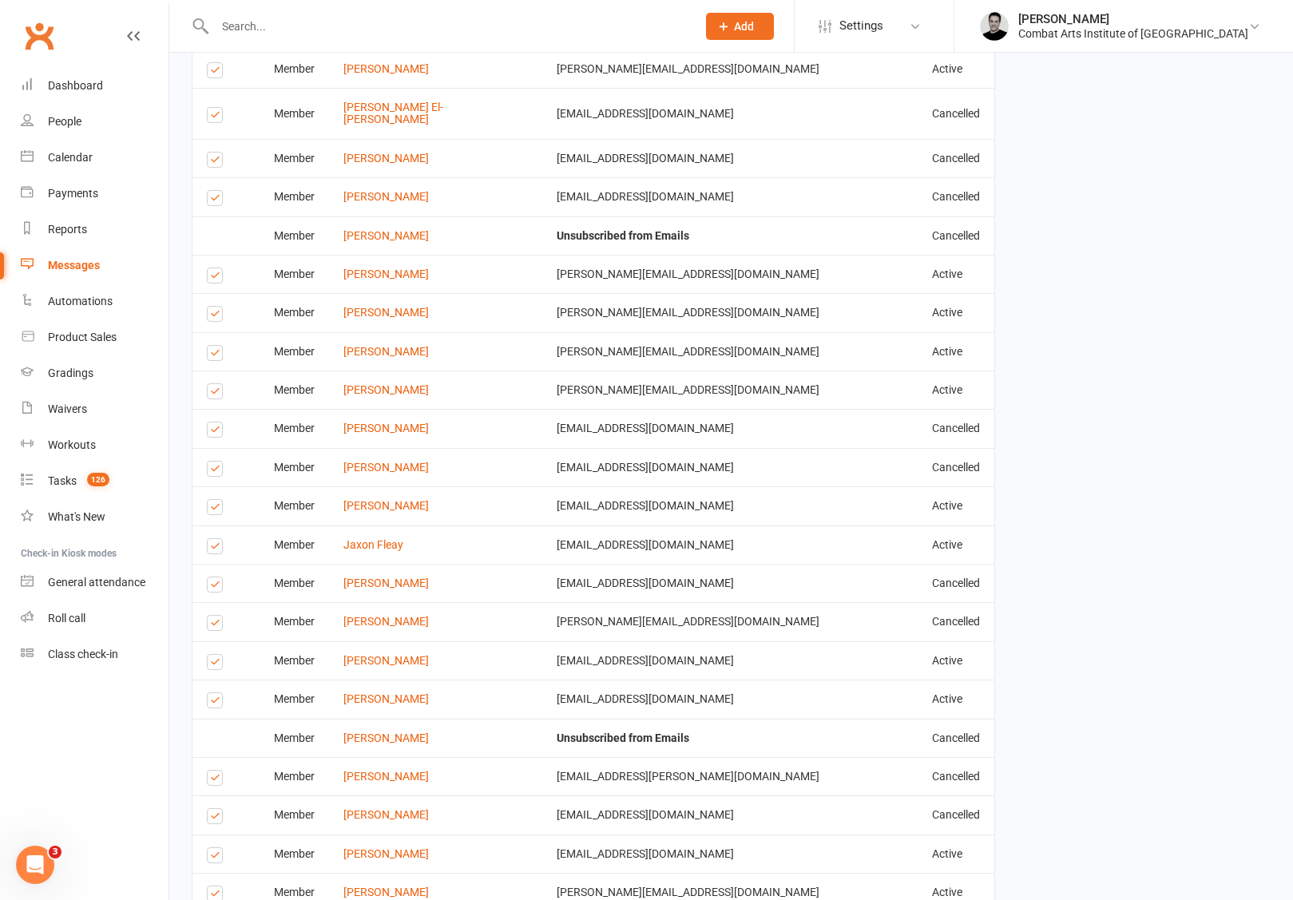
scroll to position [1233, 0]
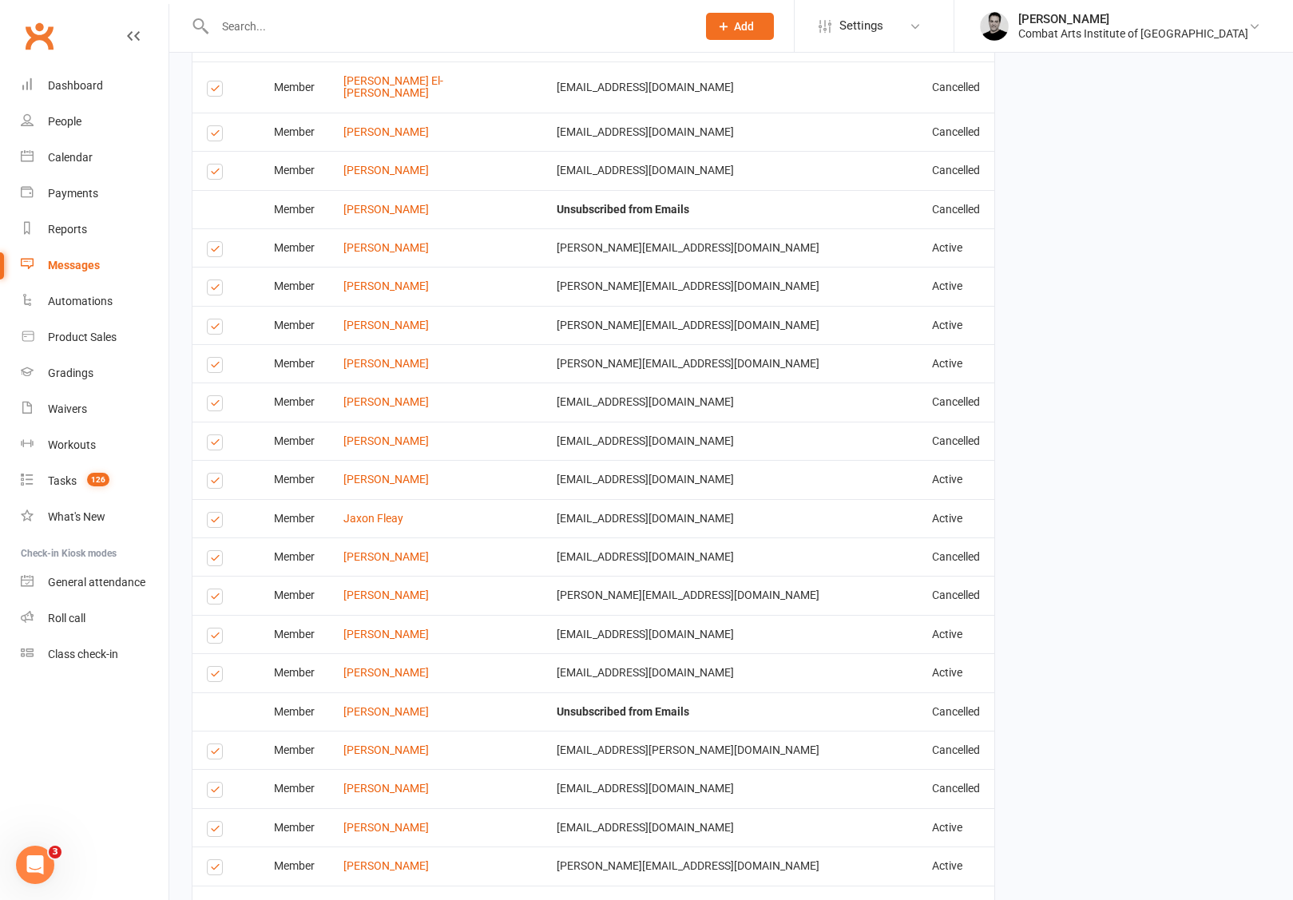
click at [216, 445] on label at bounding box center [218, 445] width 22 height 0
click at [216, 435] on input "checkbox" at bounding box center [212, 435] width 10 height 0
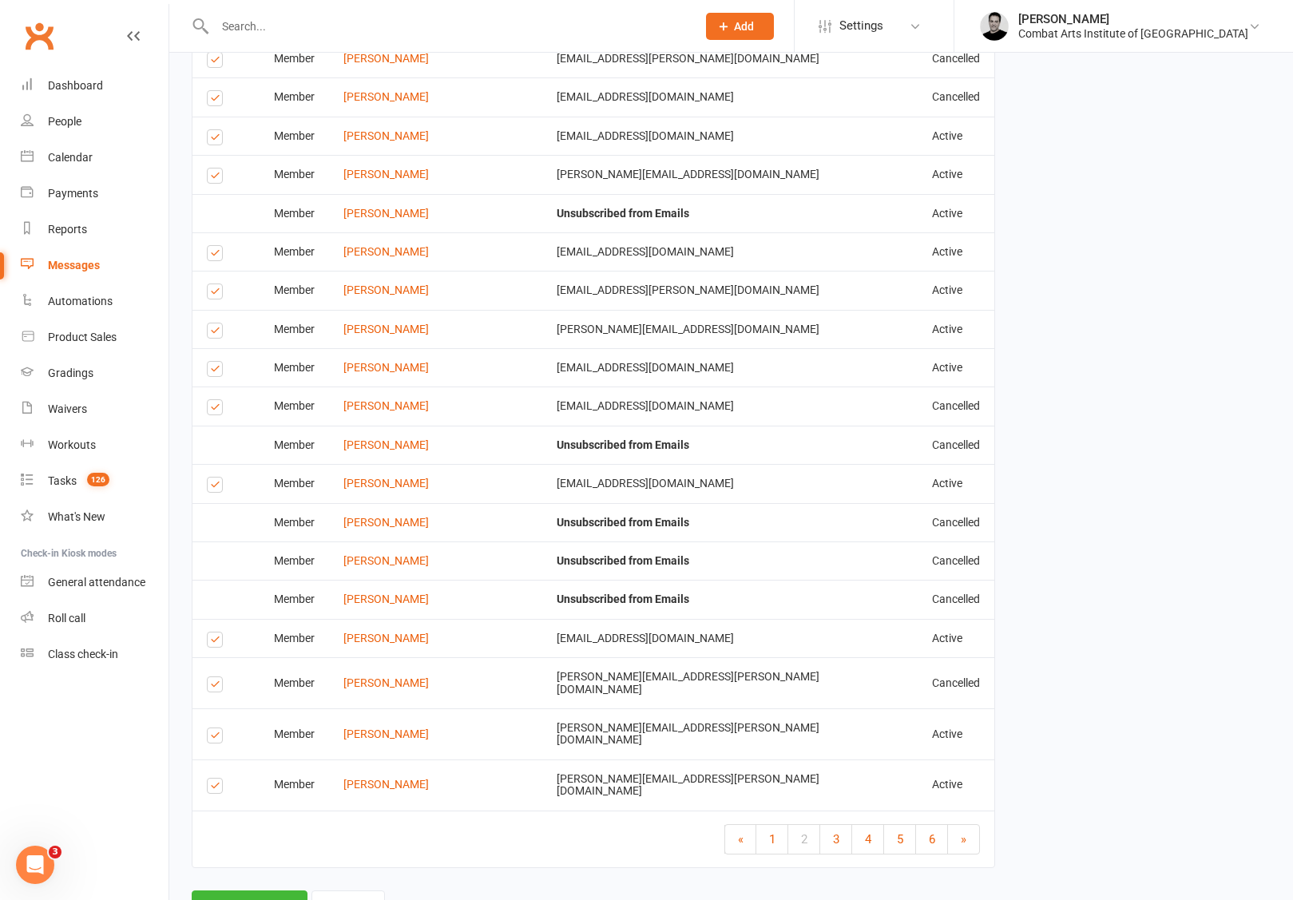
scroll to position [1933, 0]
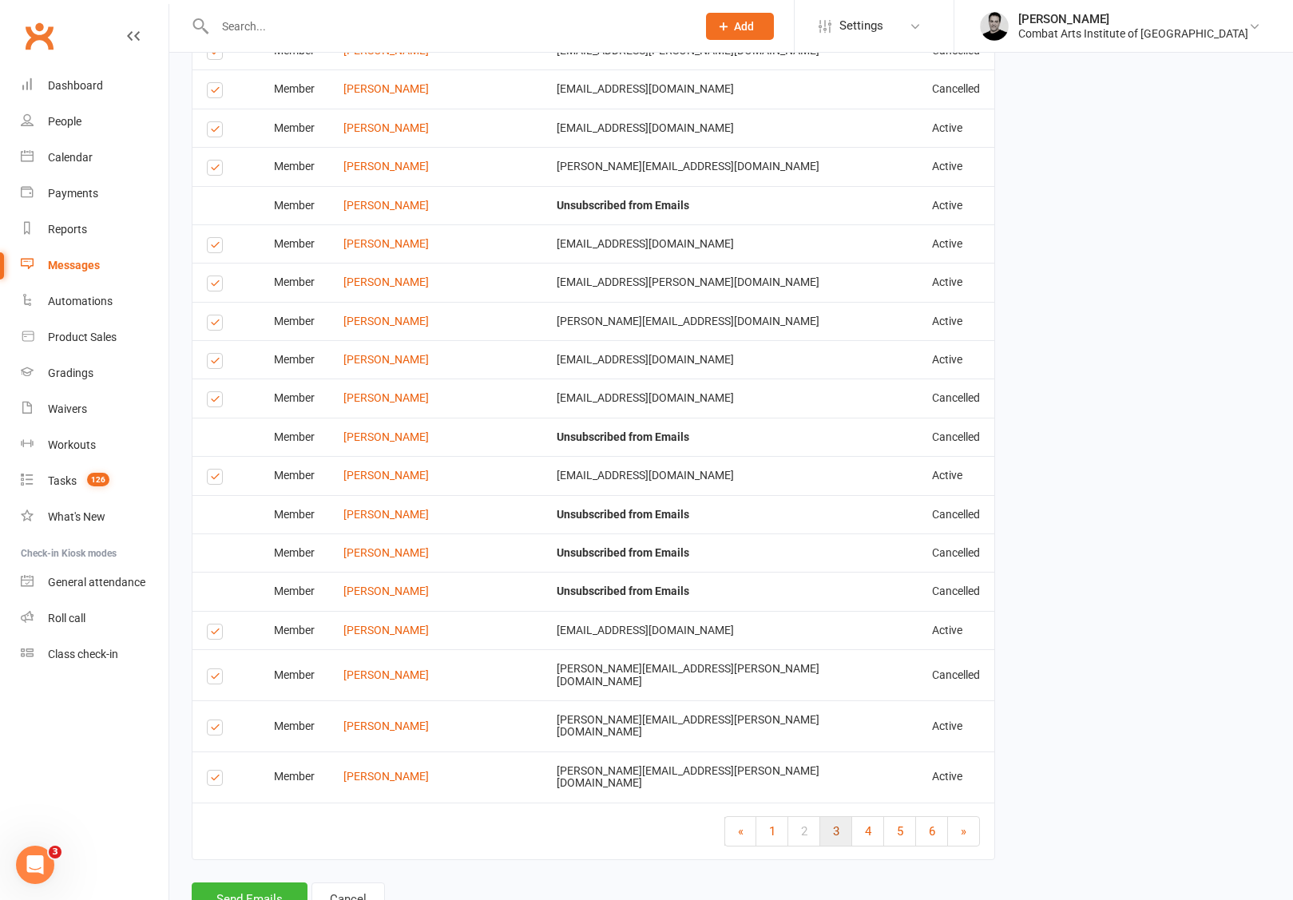
click at [833, 824] on span "3" at bounding box center [836, 831] width 6 height 14
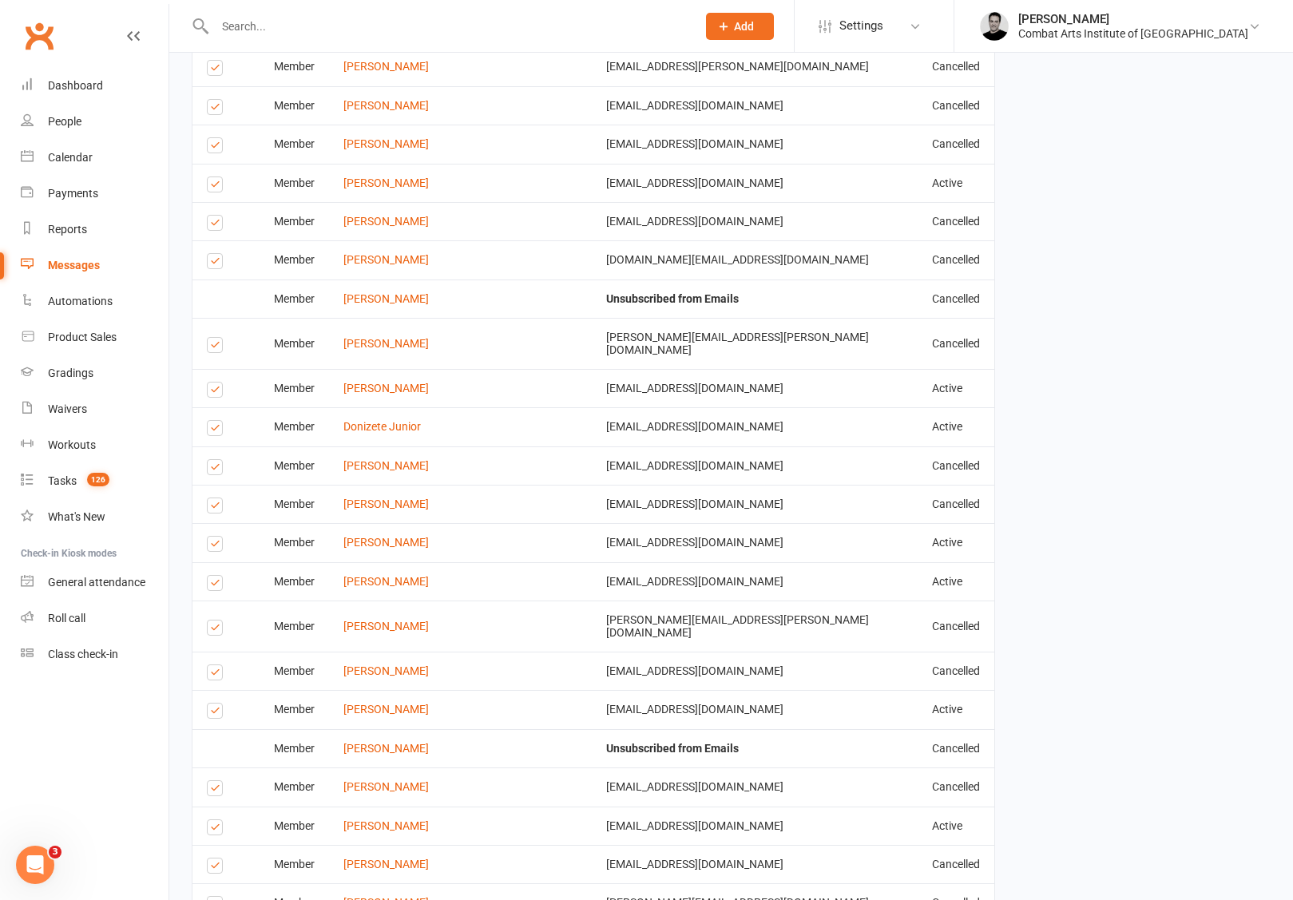
scroll to position [1121, 0]
click at [218, 429] on label at bounding box center [218, 429] width 22 height 0
click at [217, 419] on input "checkbox" at bounding box center [212, 419] width 10 height 0
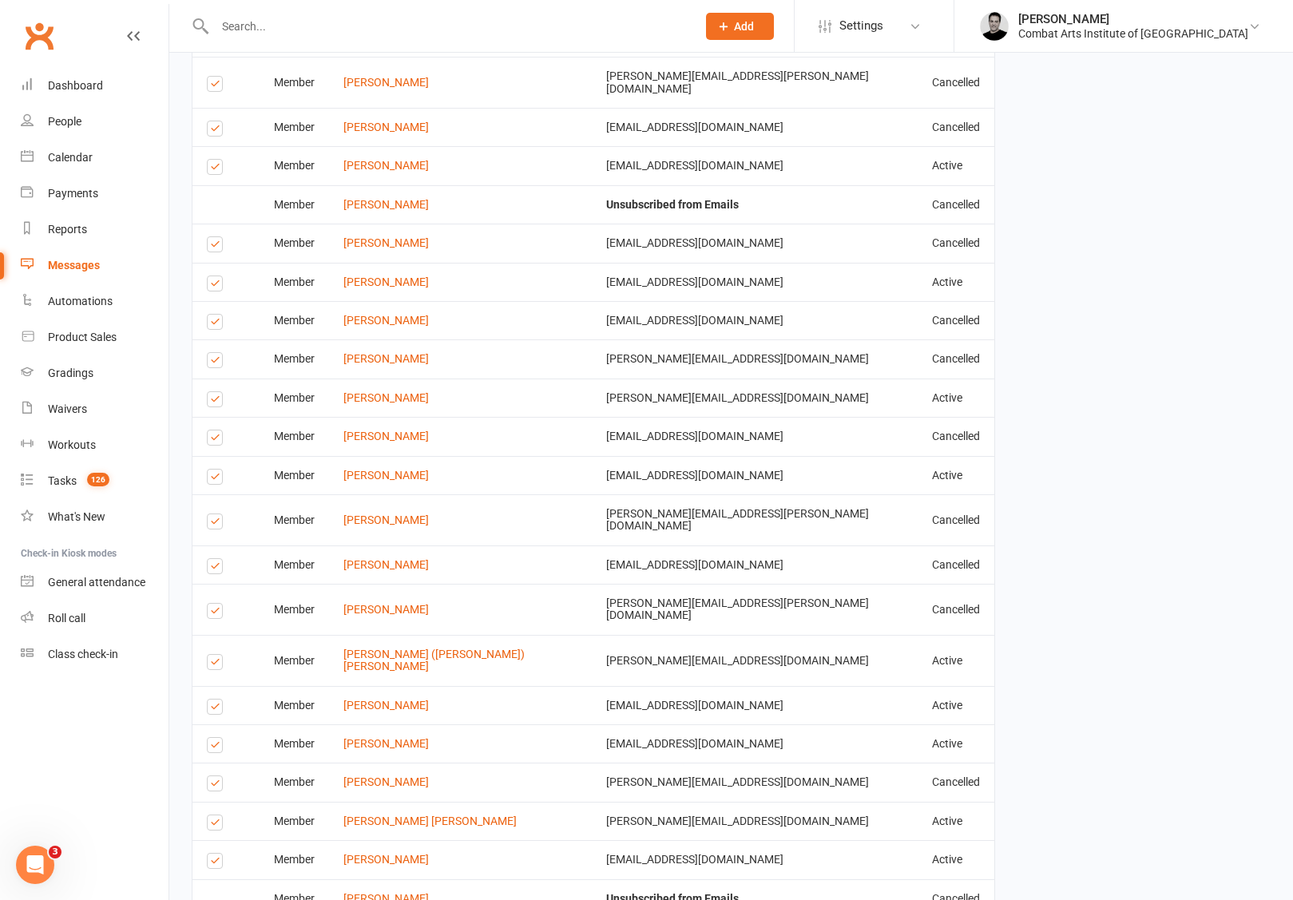
scroll to position [1669, 0]
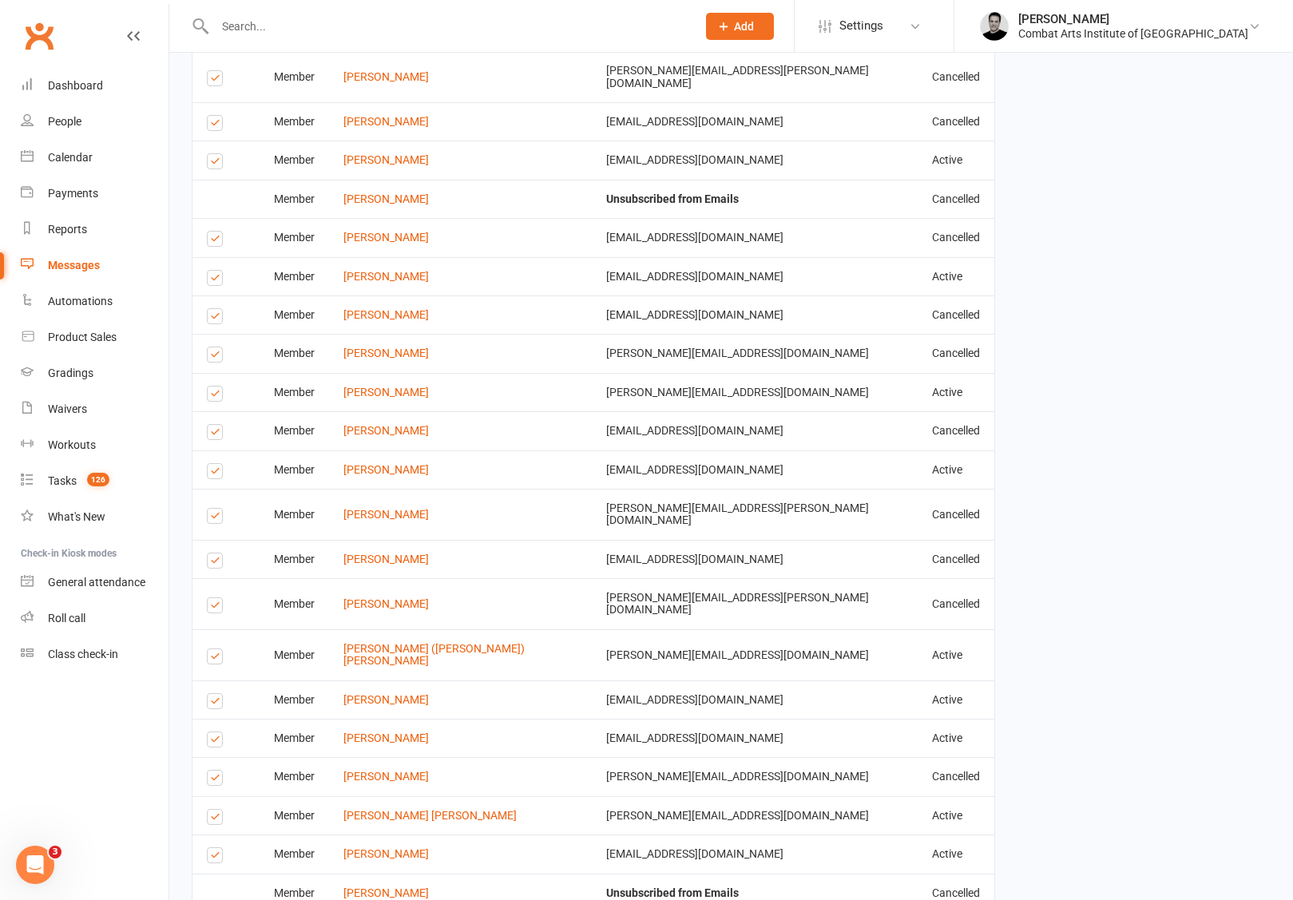
drag, startPoint x: 216, startPoint y: 366, endPoint x: 226, endPoint y: 372, distance: 11.8
click at [216, 396] on label at bounding box center [218, 396] width 22 height 0
click at [216, 386] on input "checkbox" at bounding box center [212, 386] width 10 height 0
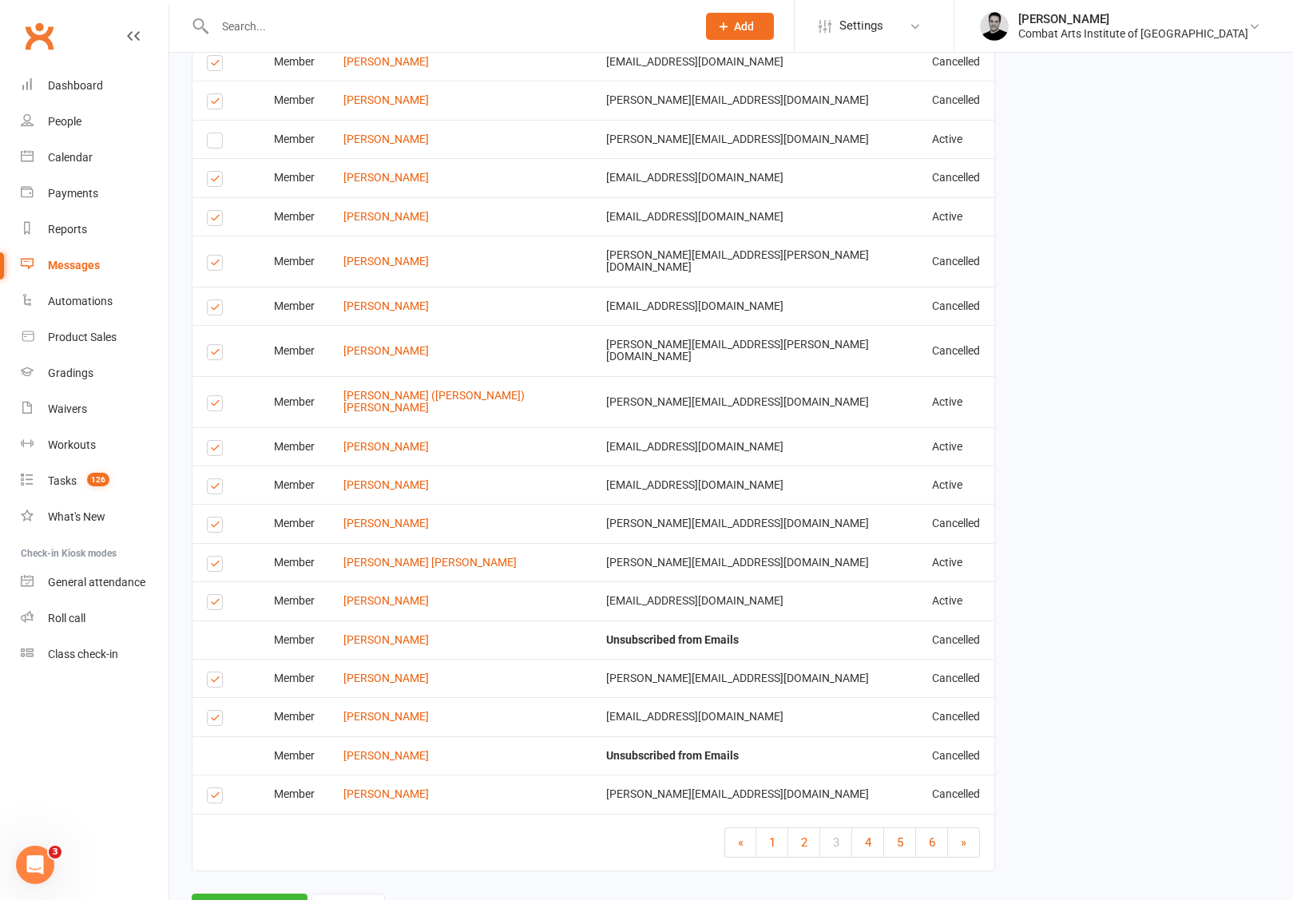
scroll to position [1933, 0]
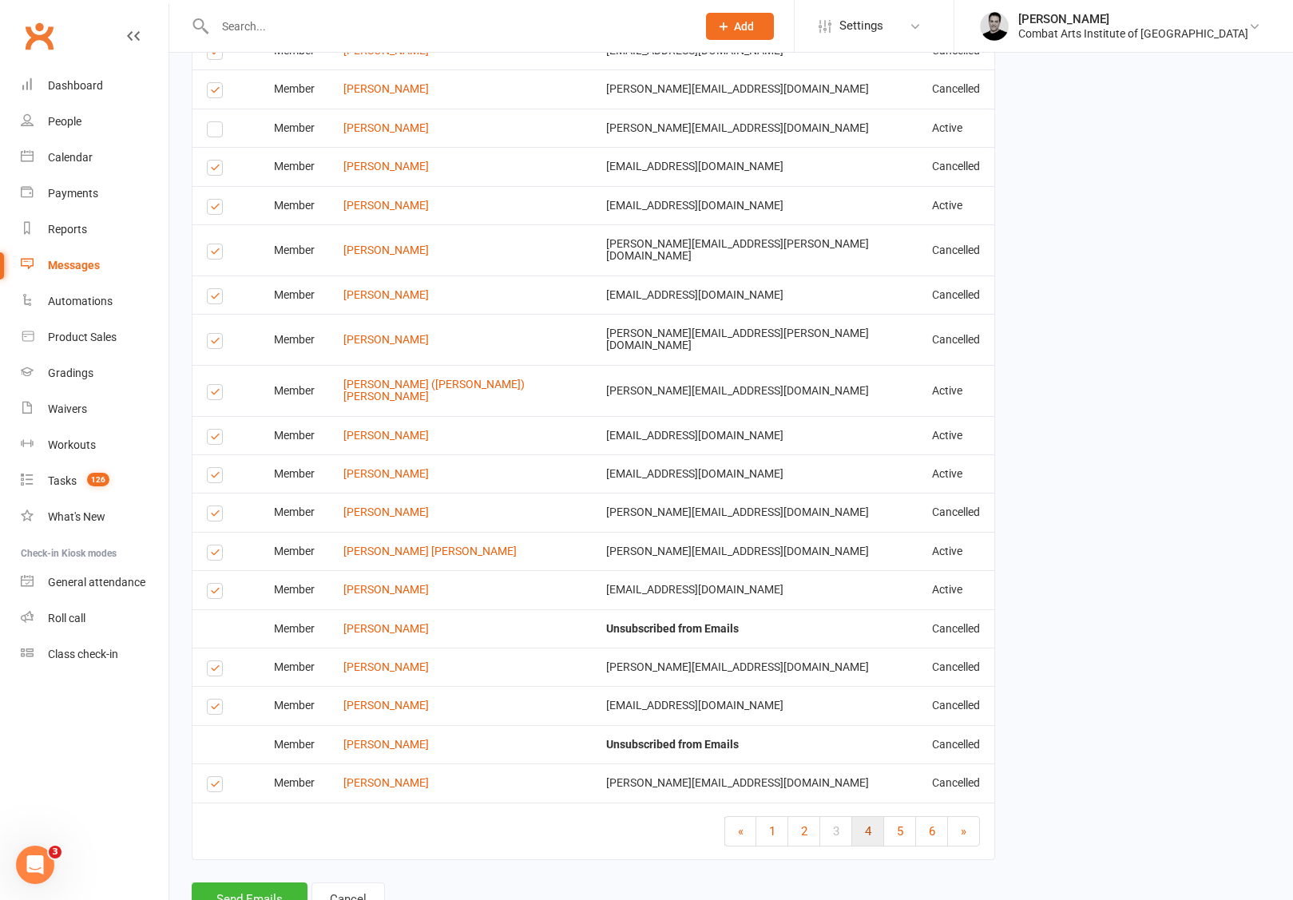
click at [872, 817] on link "4" at bounding box center [868, 831] width 32 height 29
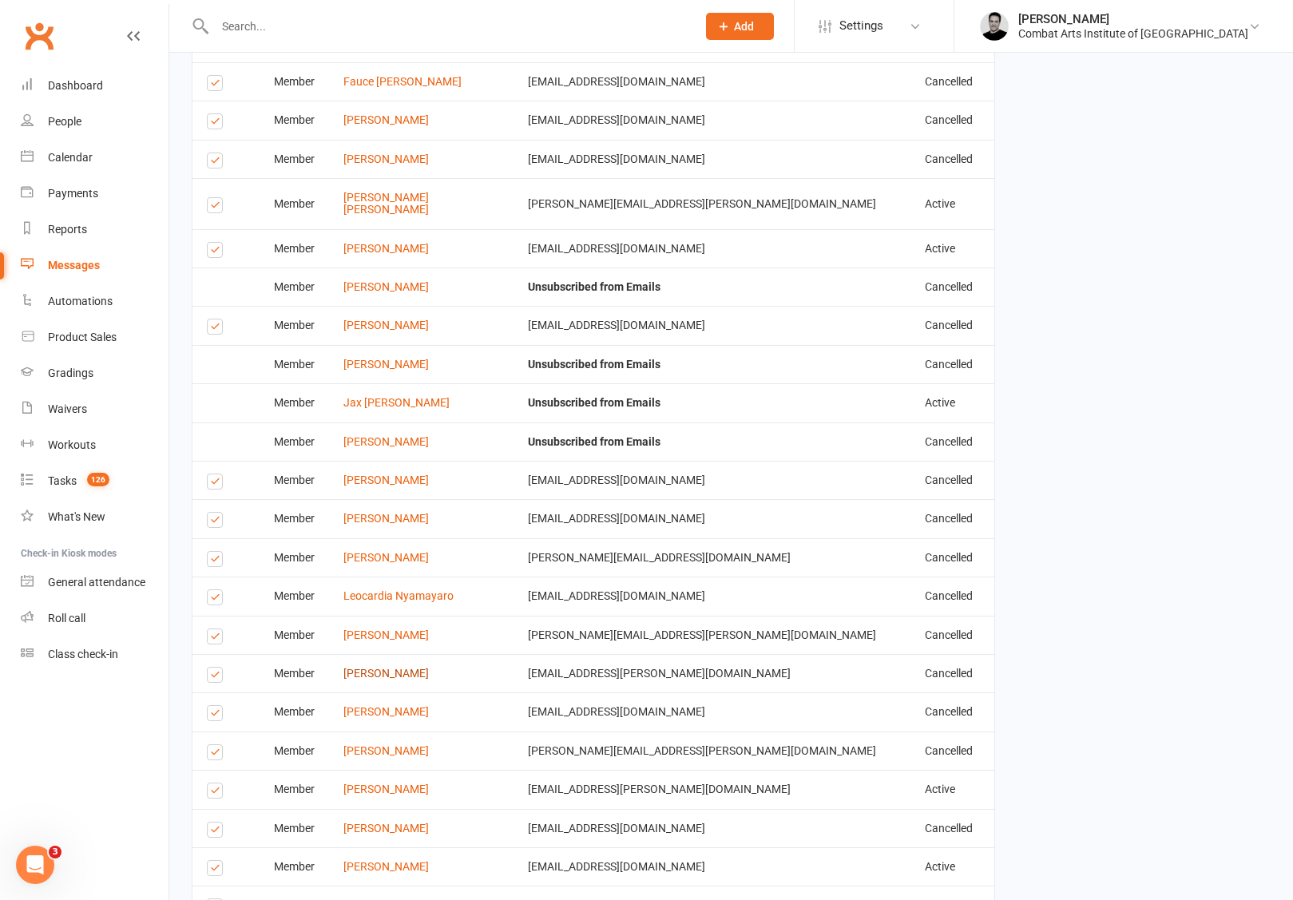
scroll to position [1308, 0]
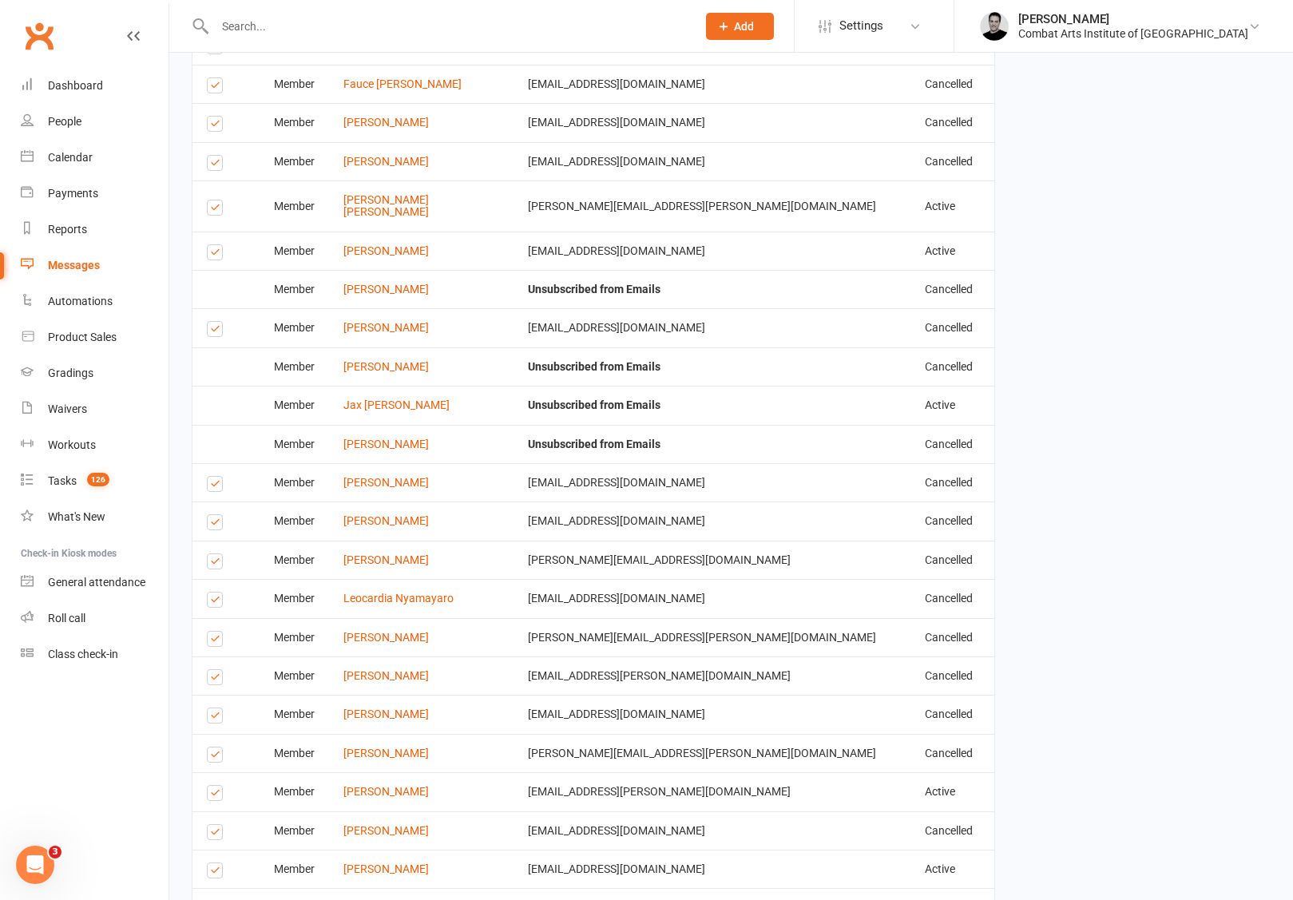
click at [211, 641] on label at bounding box center [218, 641] width 22 height 0
click at [211, 632] on input "checkbox" at bounding box center [212, 632] width 10 height 0
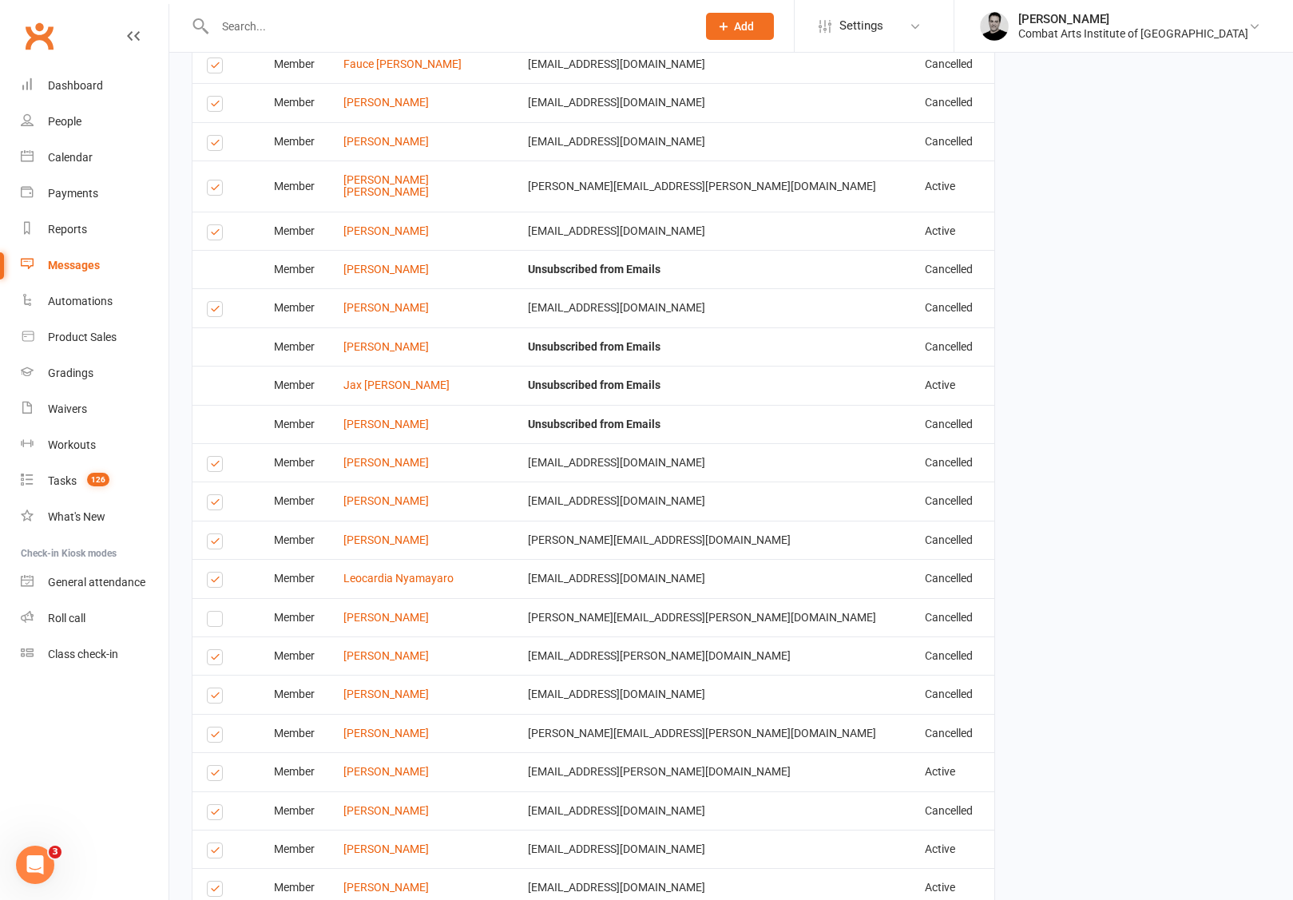
scroll to position [1933, 0]
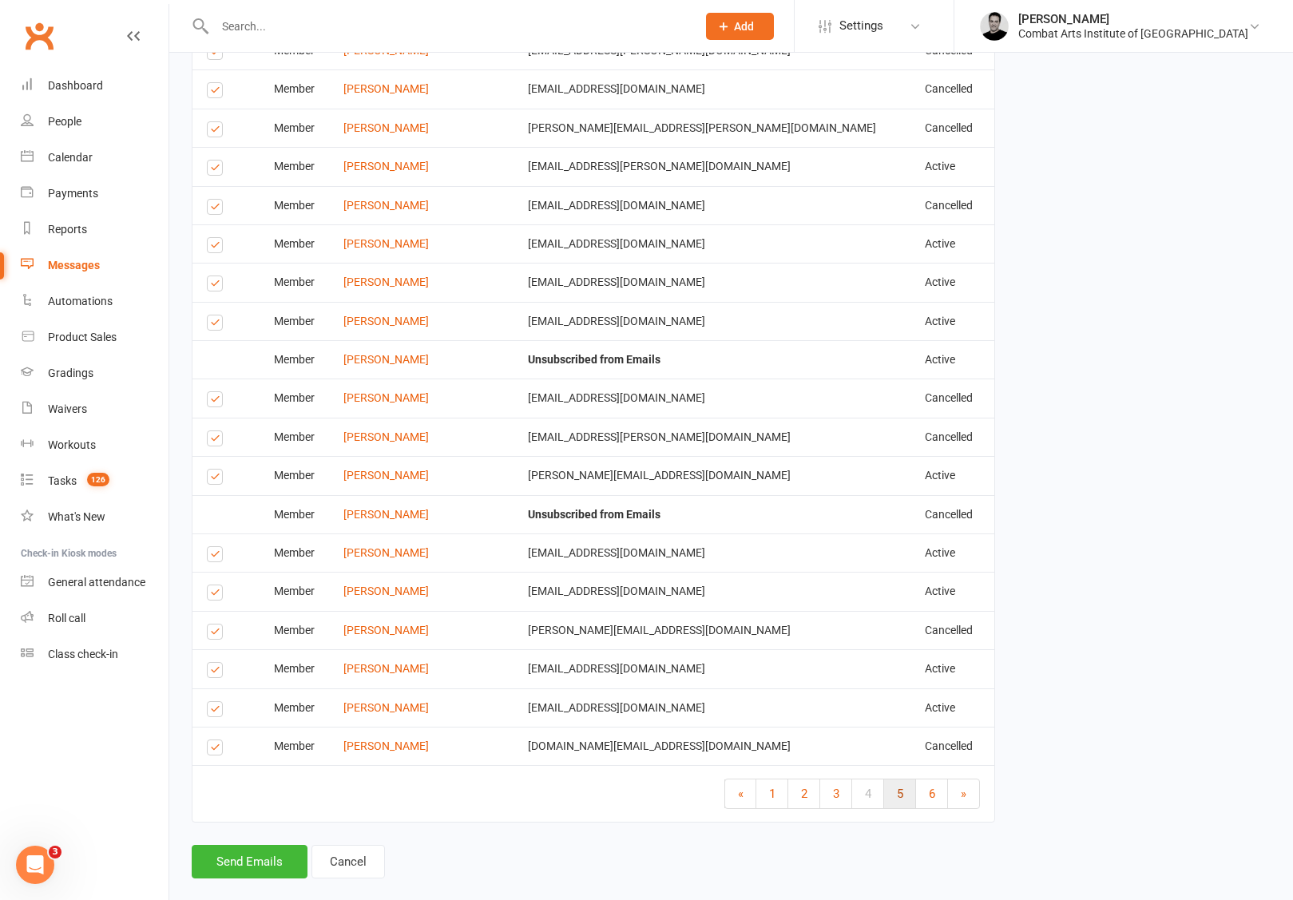
click at [897, 786] on span "5" at bounding box center [900, 793] width 6 height 14
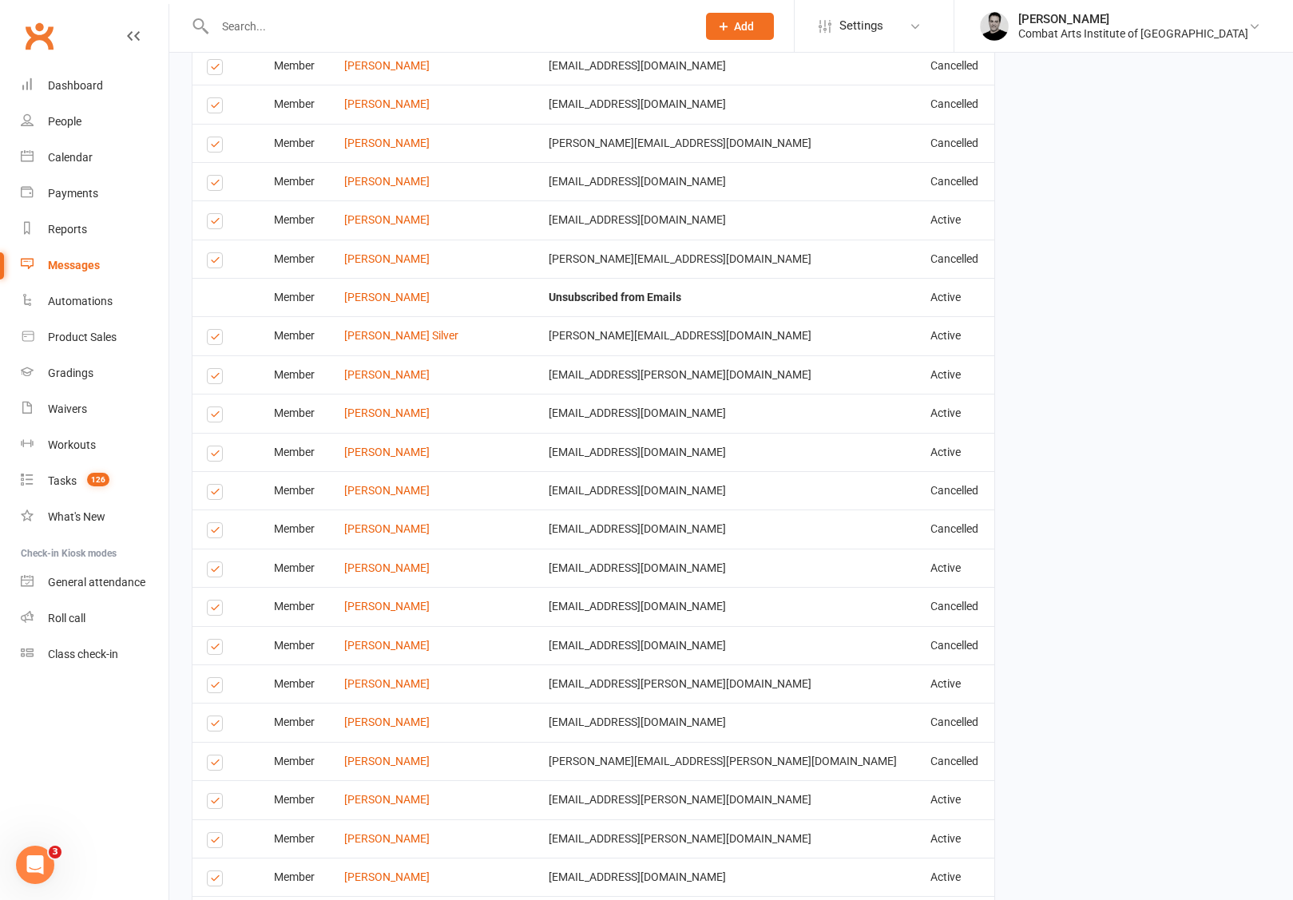
scroll to position [1334, 0]
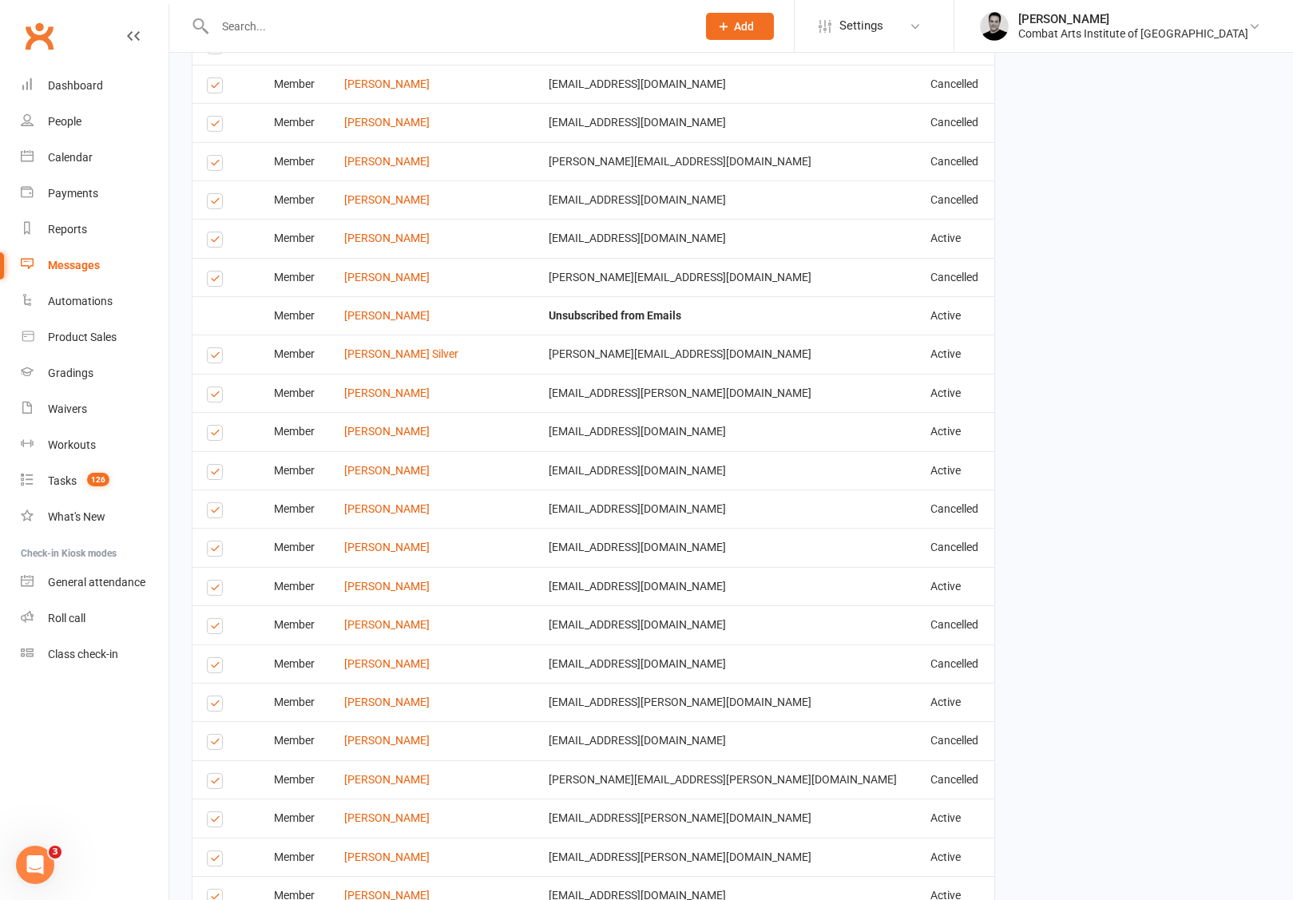
click at [211, 667] on label at bounding box center [218, 667] width 22 height 0
click at [211, 658] on input "checkbox" at bounding box center [212, 658] width 10 height 0
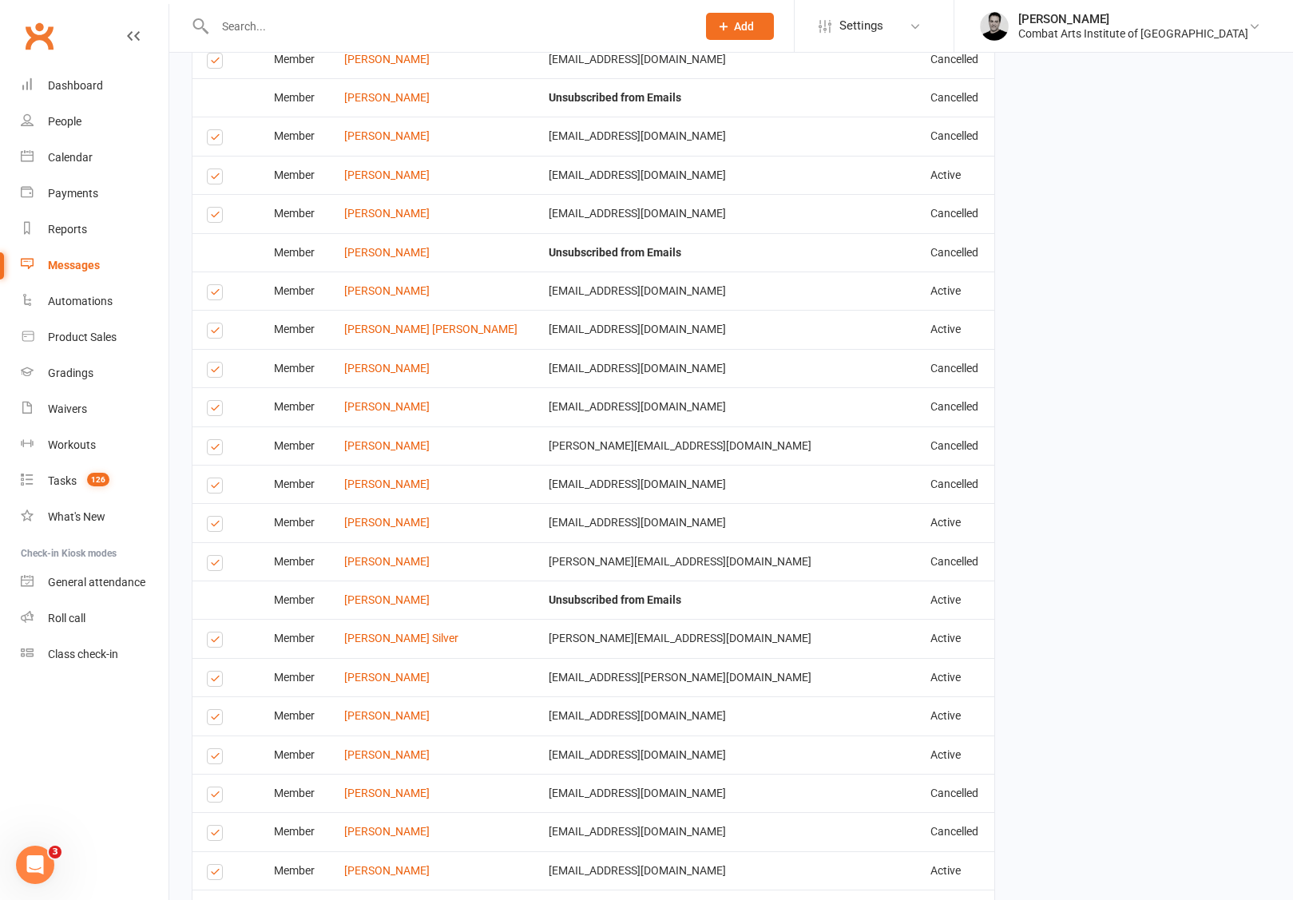
scroll to position [1049, 0]
click at [219, 643] on label at bounding box center [218, 643] width 22 height 0
click at [217, 633] on input "checkbox" at bounding box center [212, 633] width 10 height 0
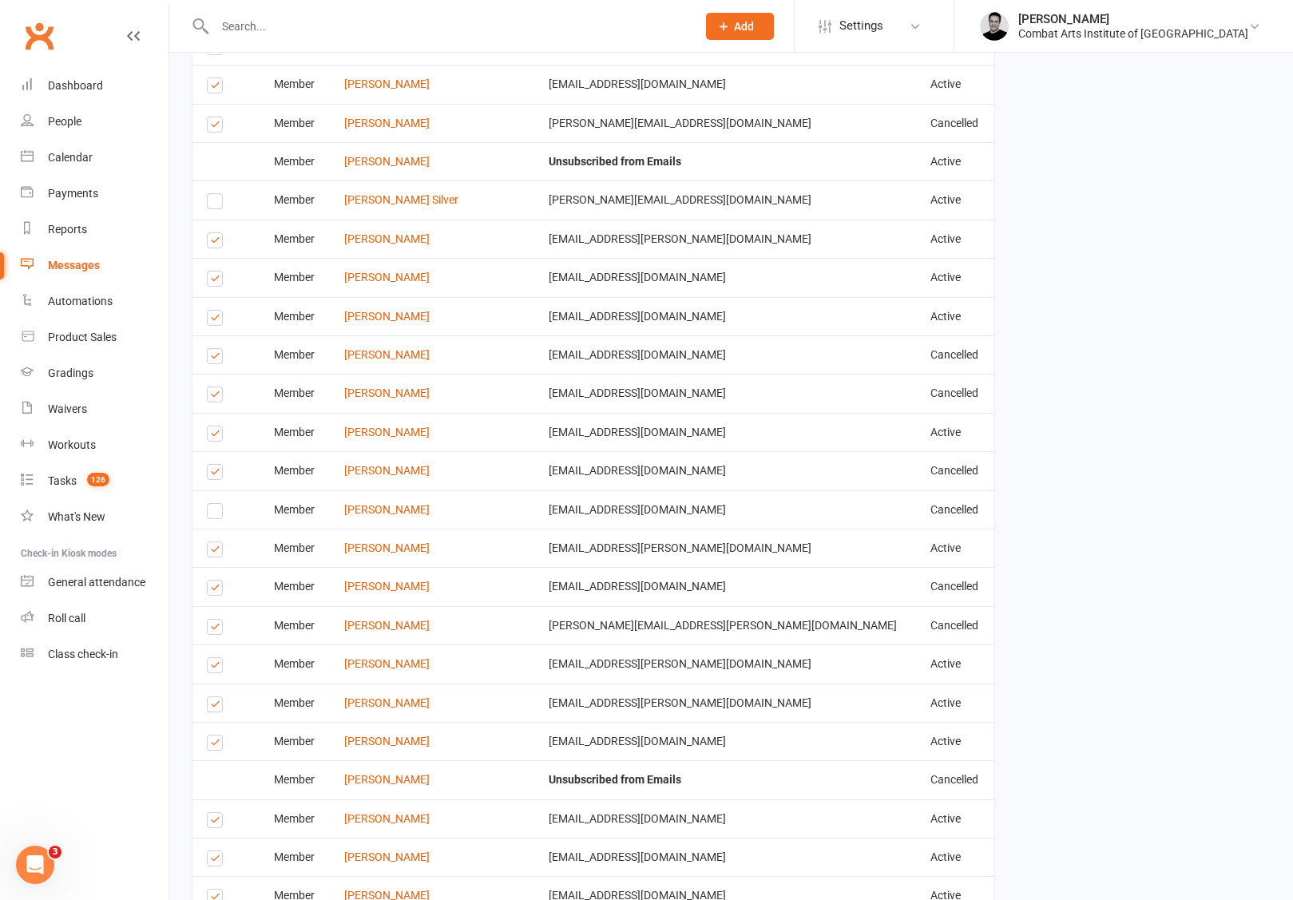
scroll to position [1933, 0]
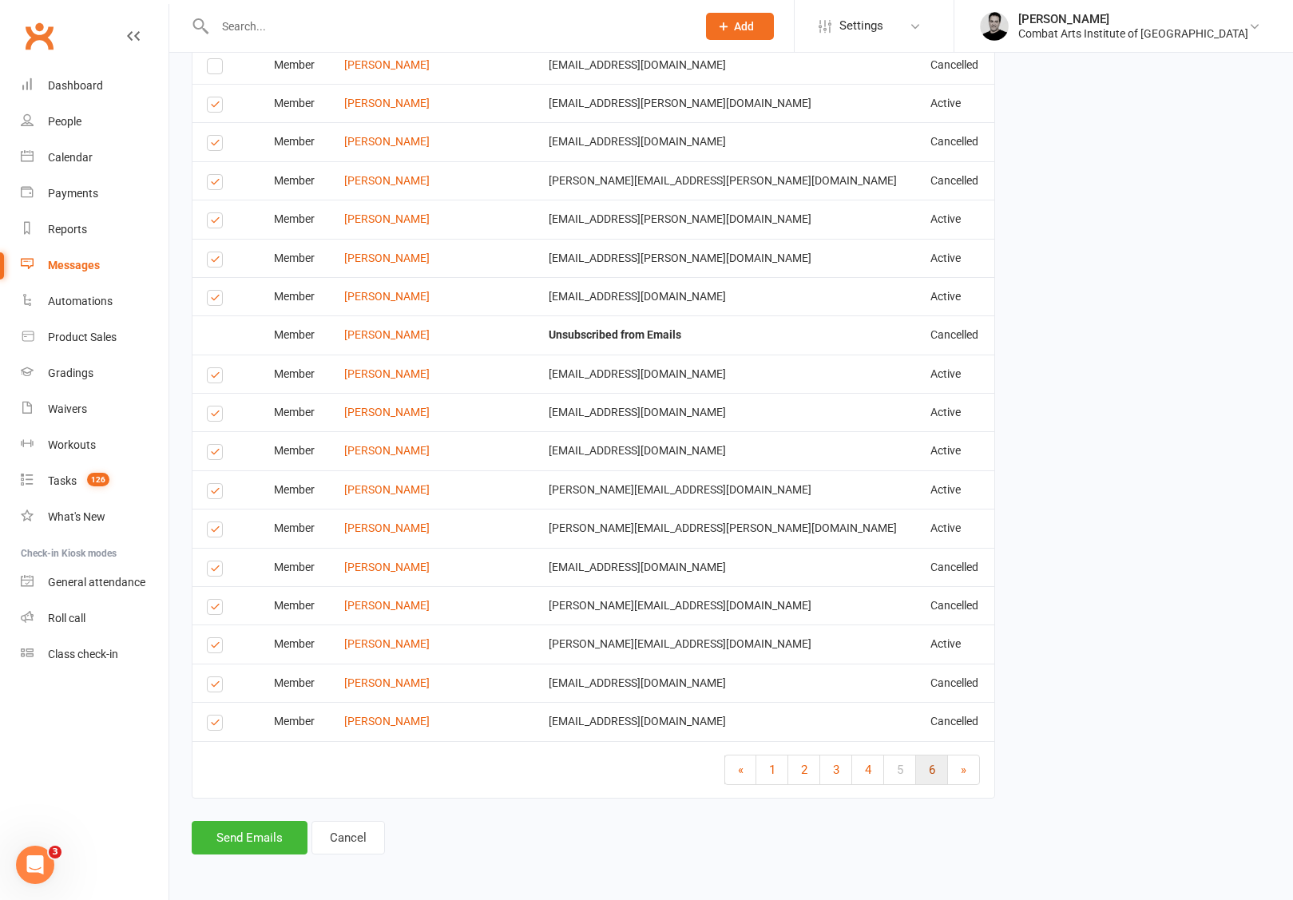
click at [938, 774] on link "6" at bounding box center [932, 769] width 32 height 29
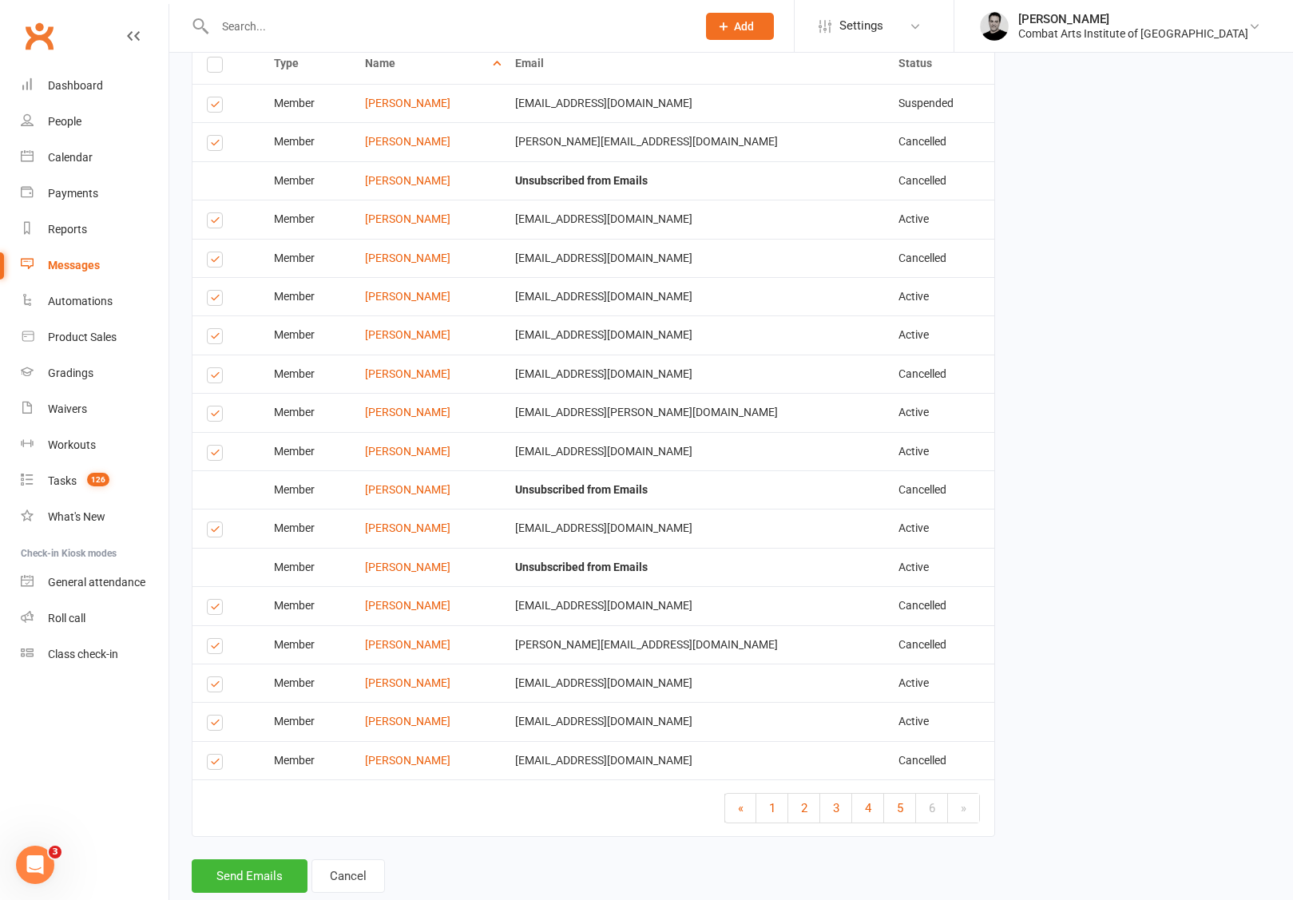
scroll to position [696, 0]
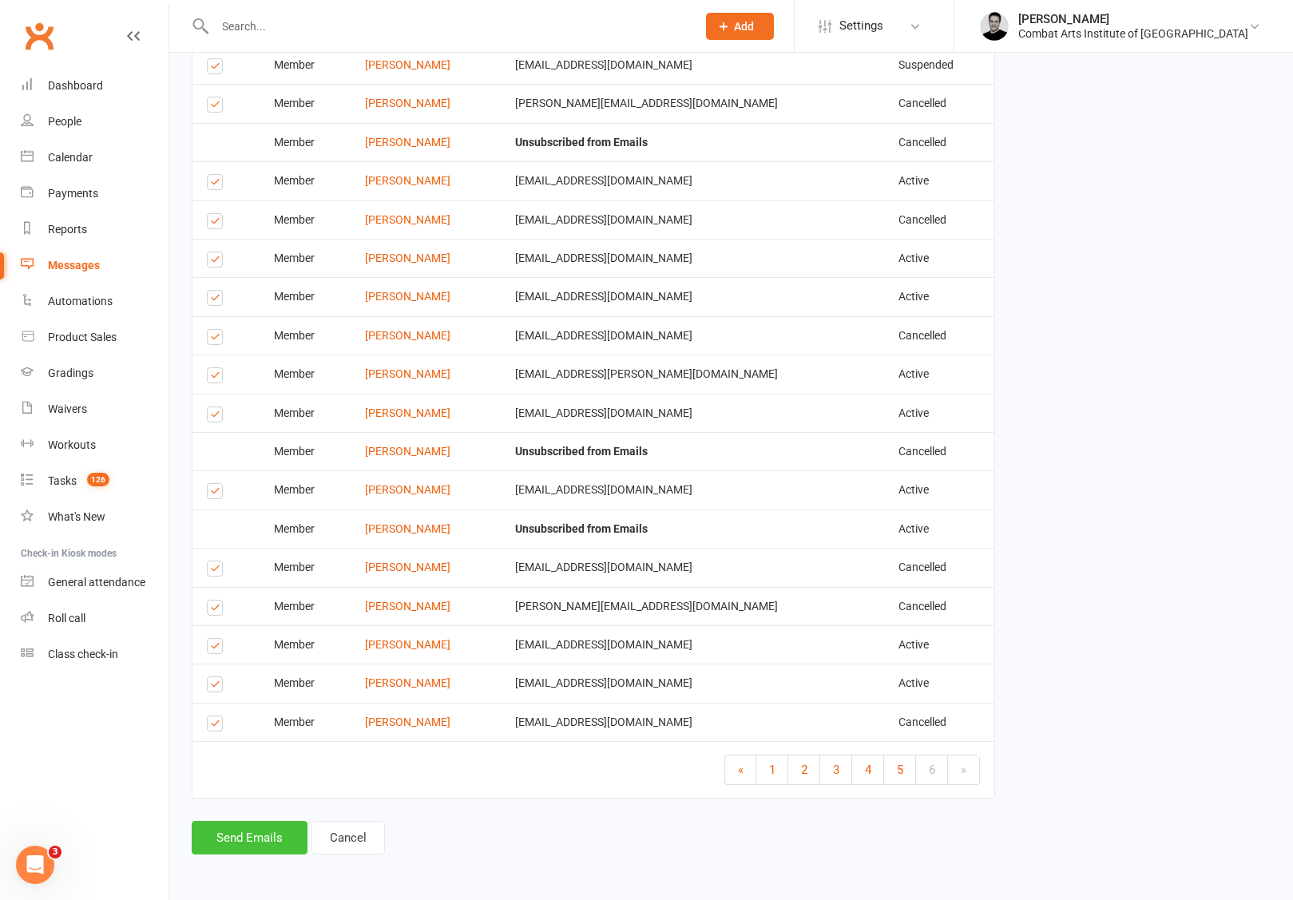
click at [244, 845] on button "Send Emails" at bounding box center [250, 838] width 116 height 34
